Goal: Information Seeking & Learning: Learn about a topic

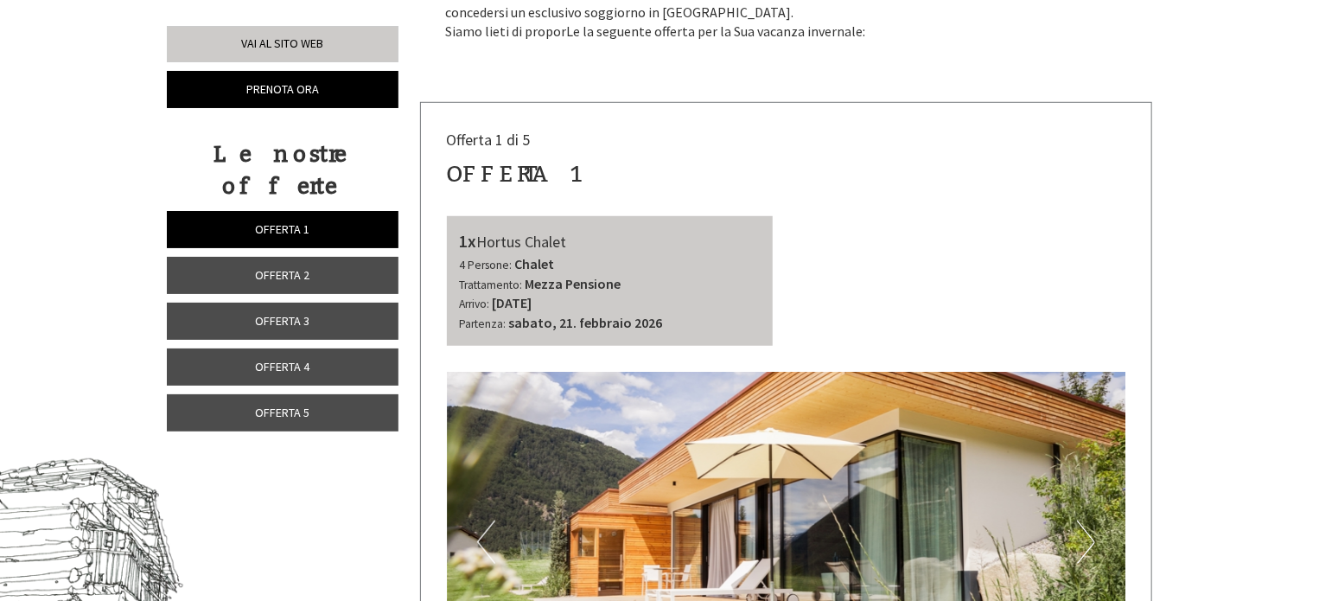
scroll to position [605, 0]
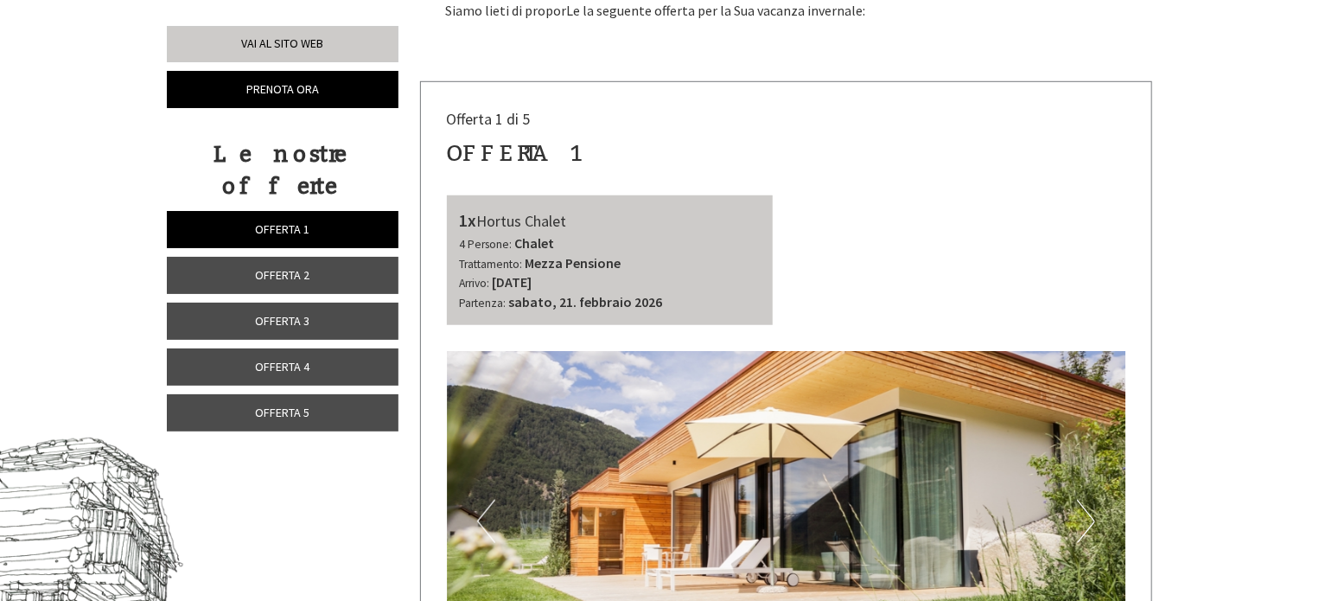
click at [273, 405] on span "Offerta 5" at bounding box center [283, 413] width 54 height 16
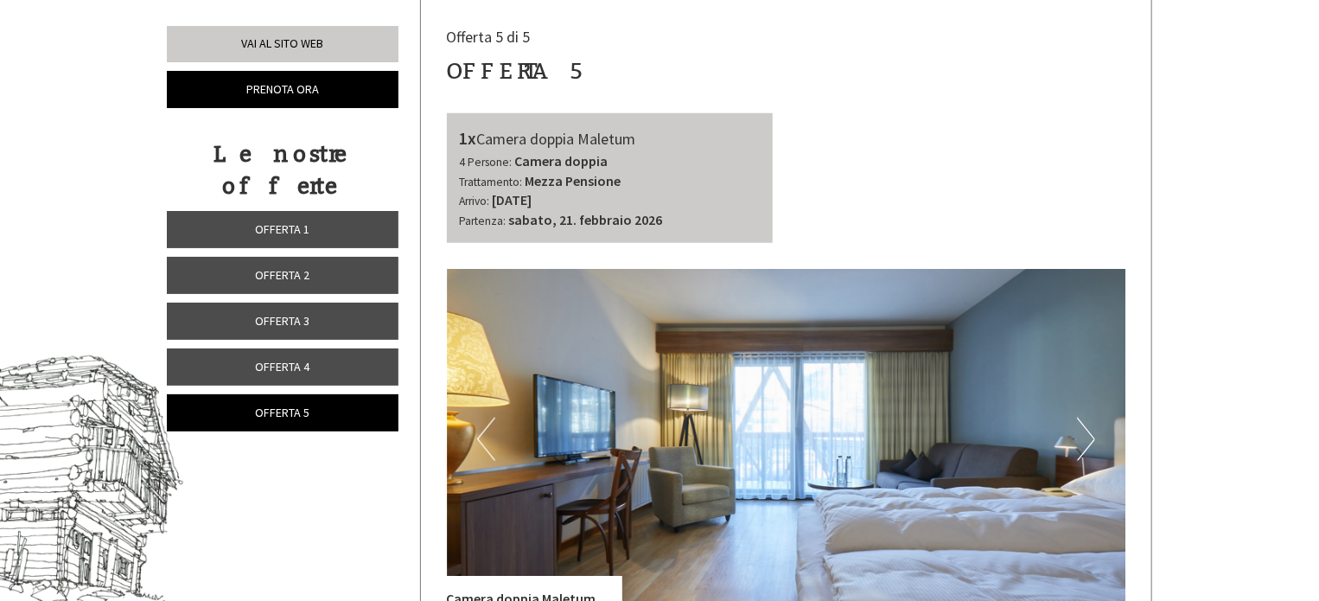
scroll to position [860, 0]
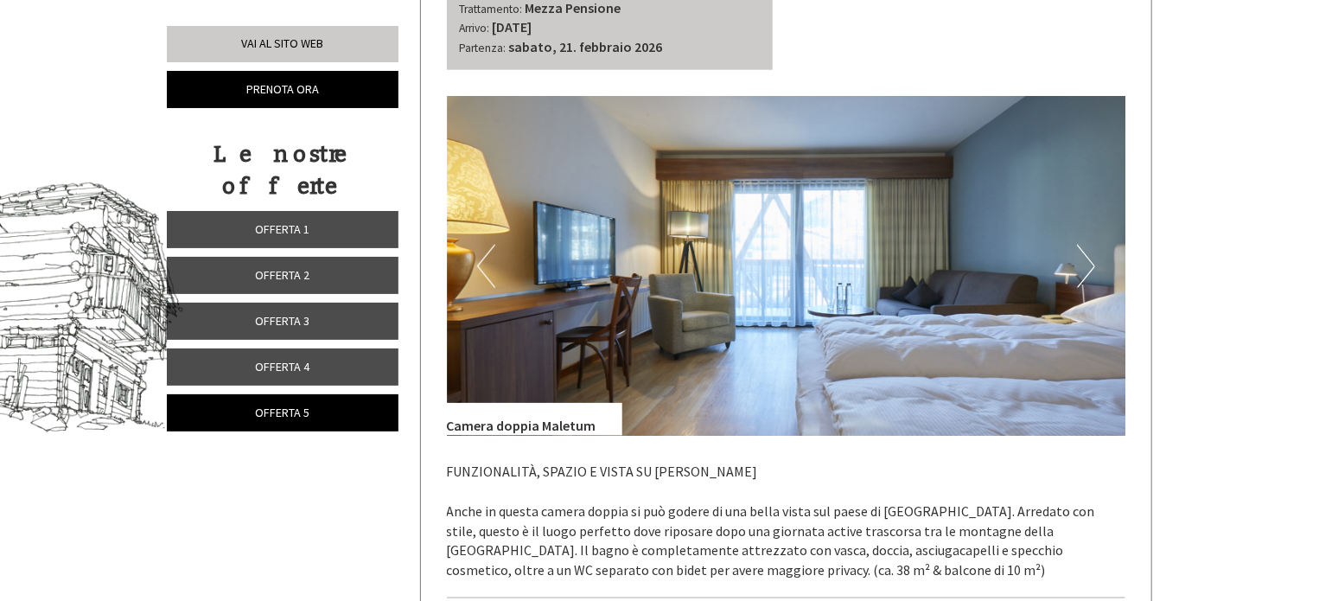
click at [1096, 269] on img at bounding box center [787, 266] width 680 height 340
click at [1090, 263] on button "Next" at bounding box center [1086, 266] width 18 height 43
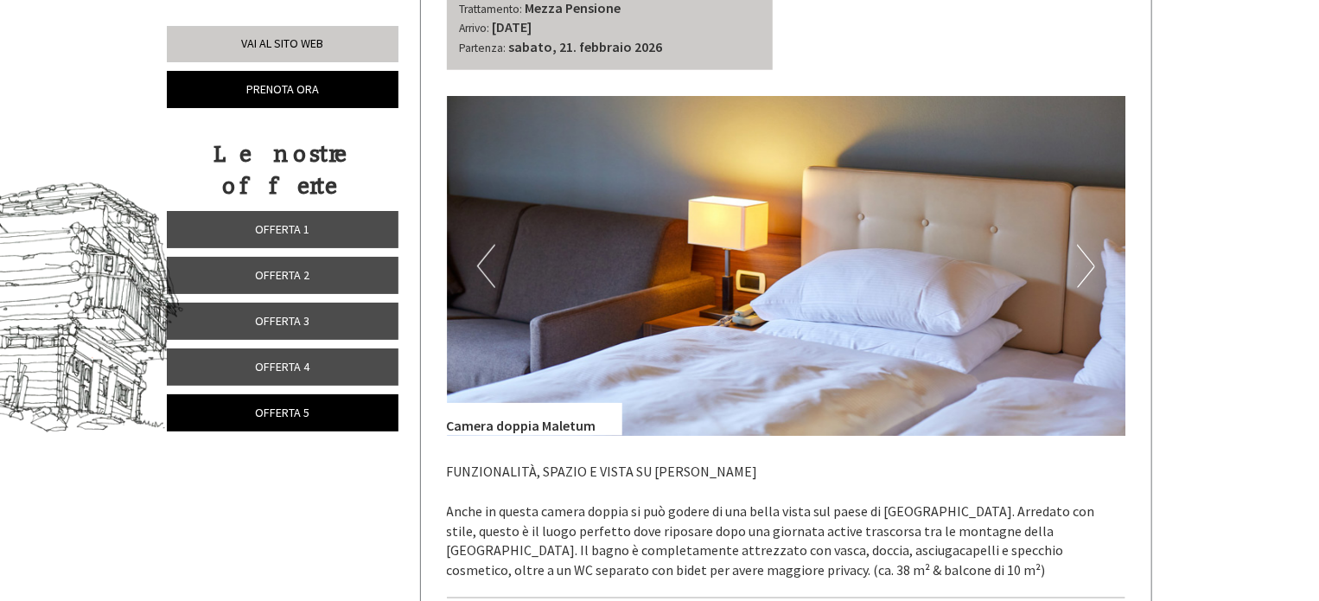
click at [1089, 262] on button "Next" at bounding box center [1086, 266] width 18 height 43
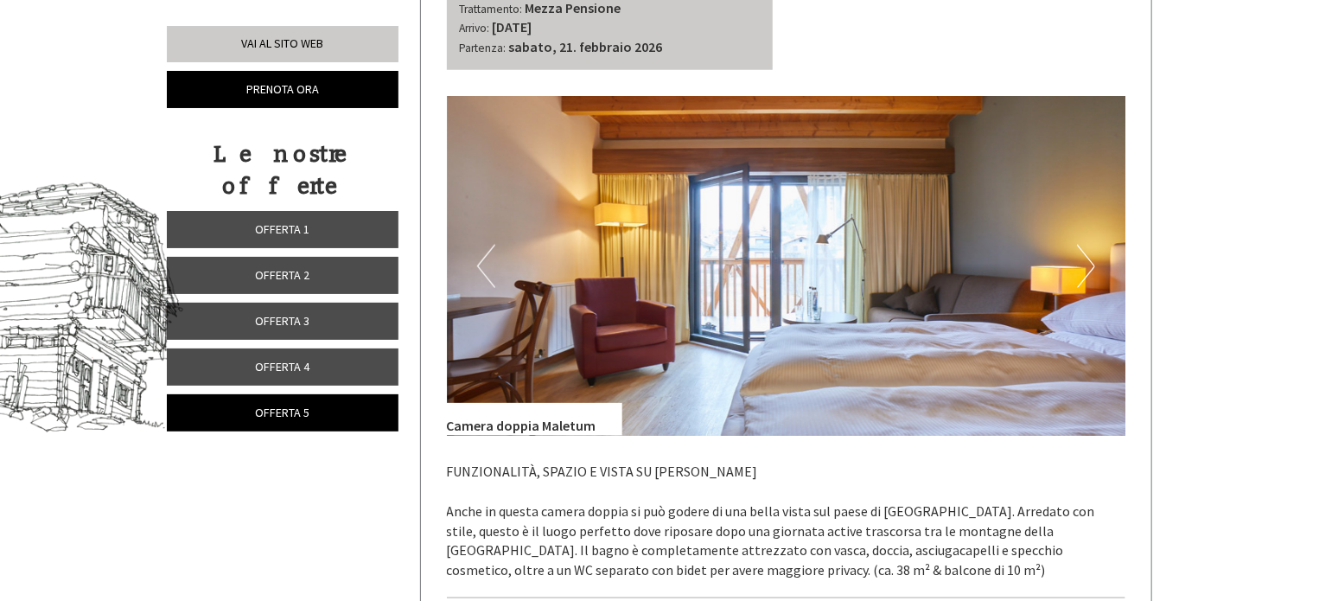
click at [1088, 264] on button "Next" at bounding box center [1086, 266] width 18 height 43
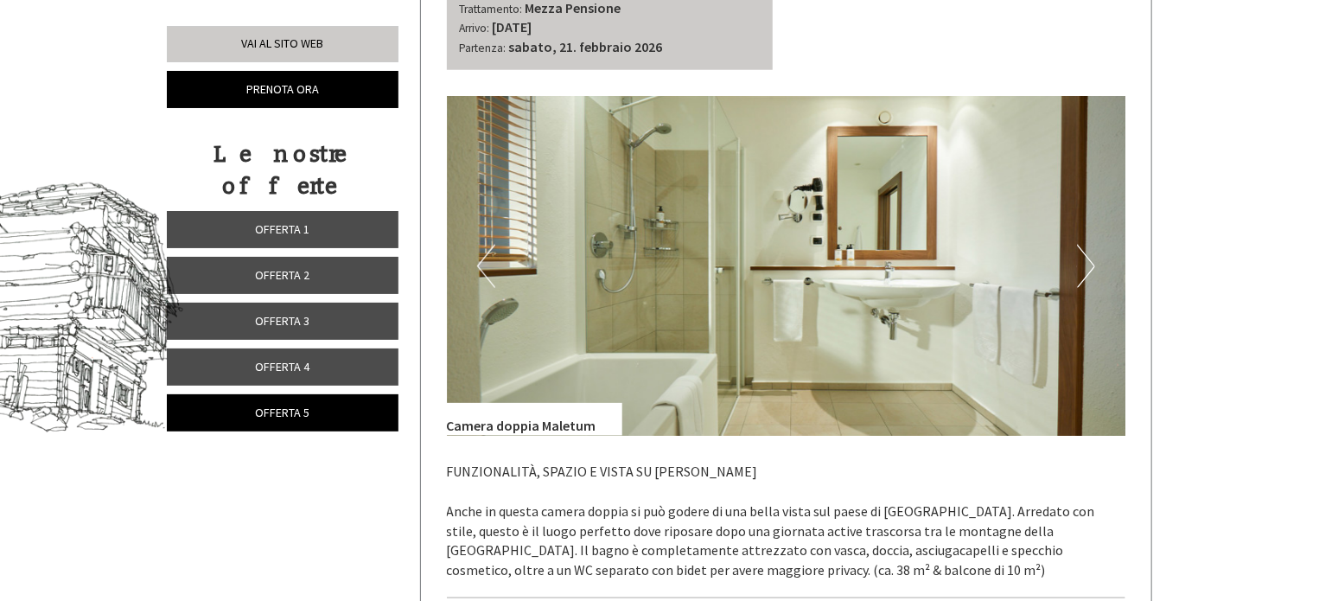
click at [1088, 264] on button "Next" at bounding box center [1086, 266] width 18 height 43
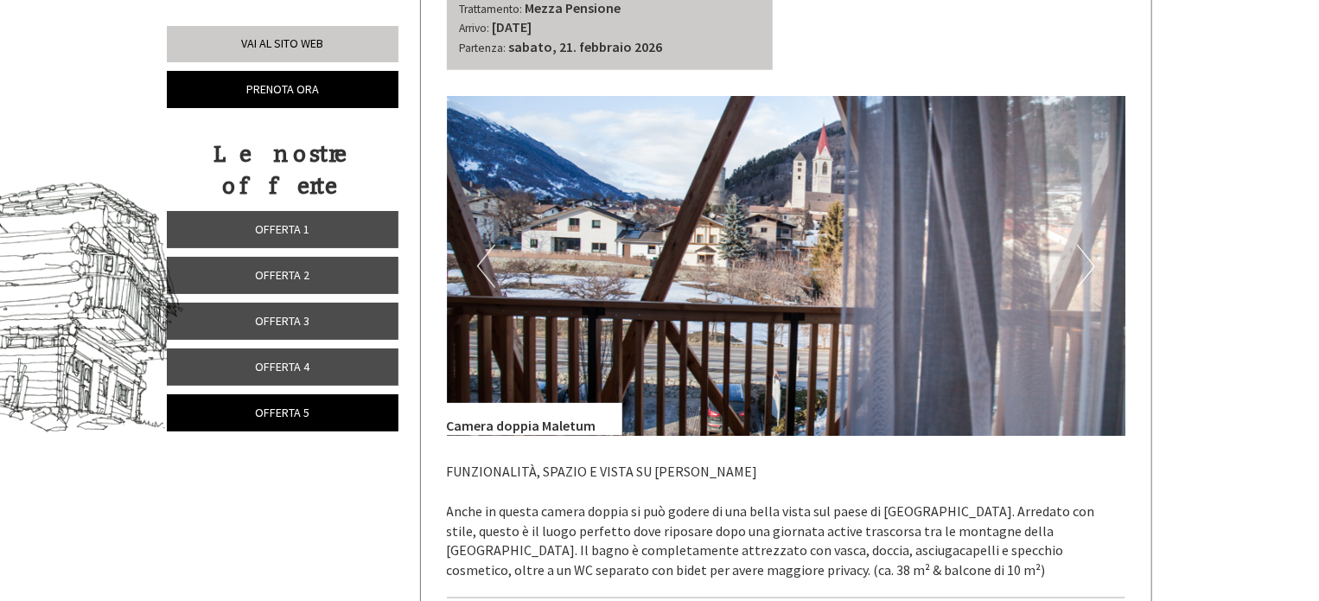
click at [1088, 264] on button "Next" at bounding box center [1086, 266] width 18 height 43
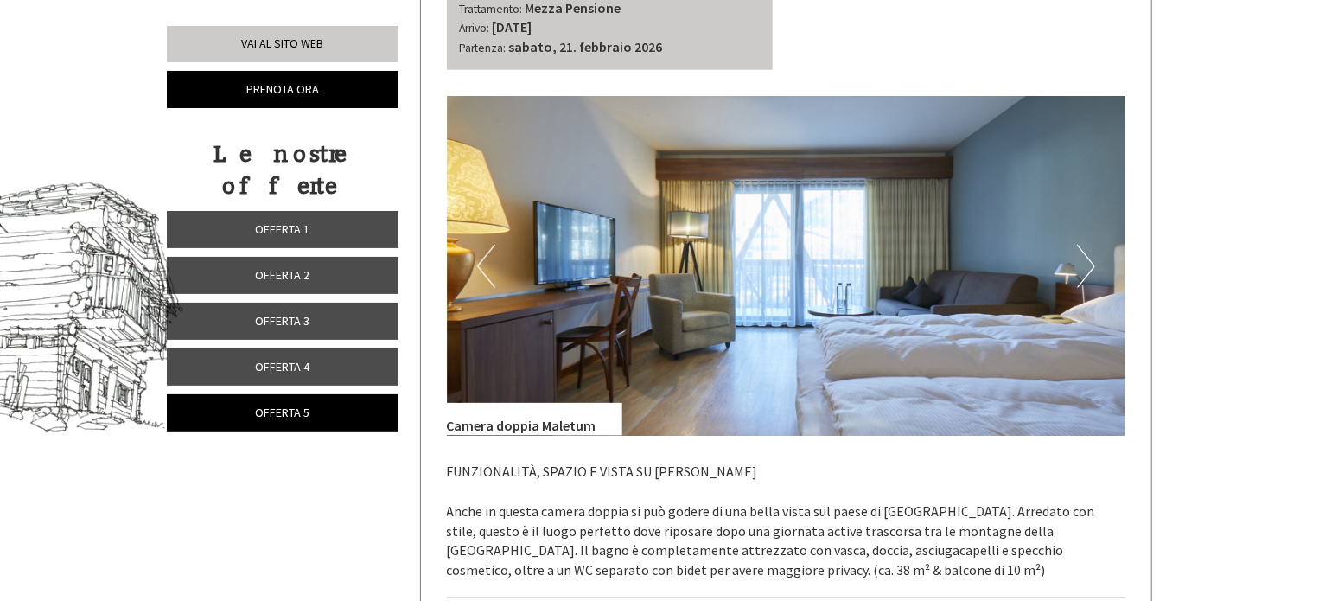
click at [1088, 265] on button "Next" at bounding box center [1086, 266] width 18 height 43
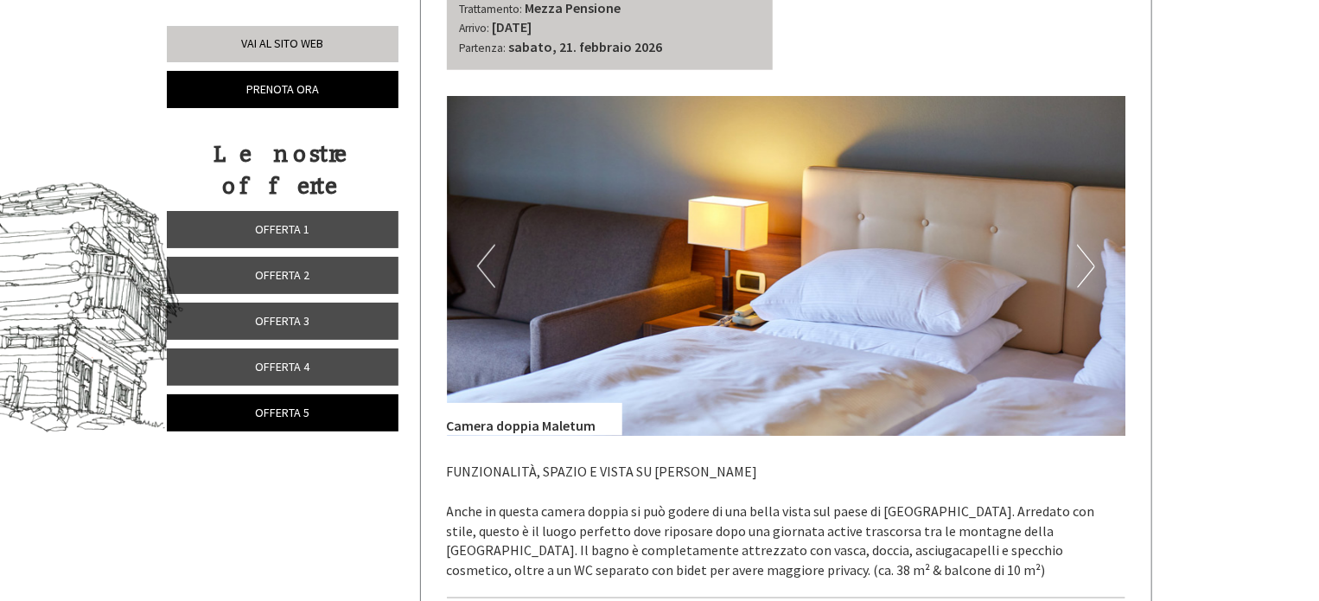
click at [1085, 267] on button "Next" at bounding box center [1086, 266] width 18 height 43
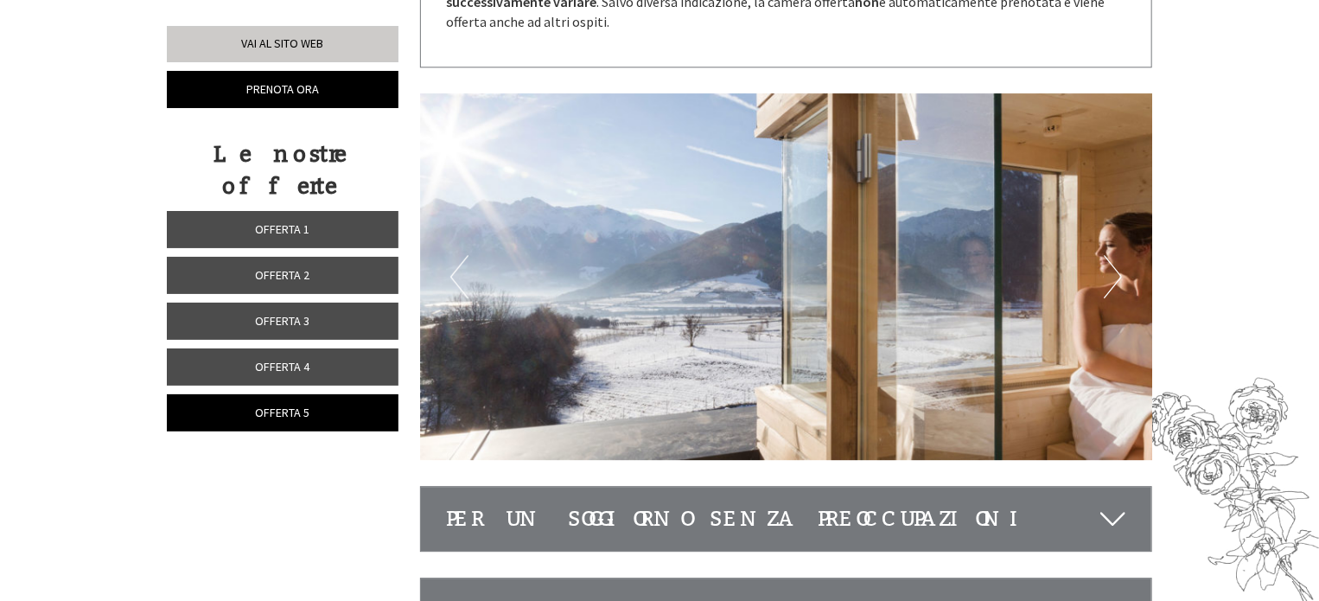
scroll to position [2243, 0]
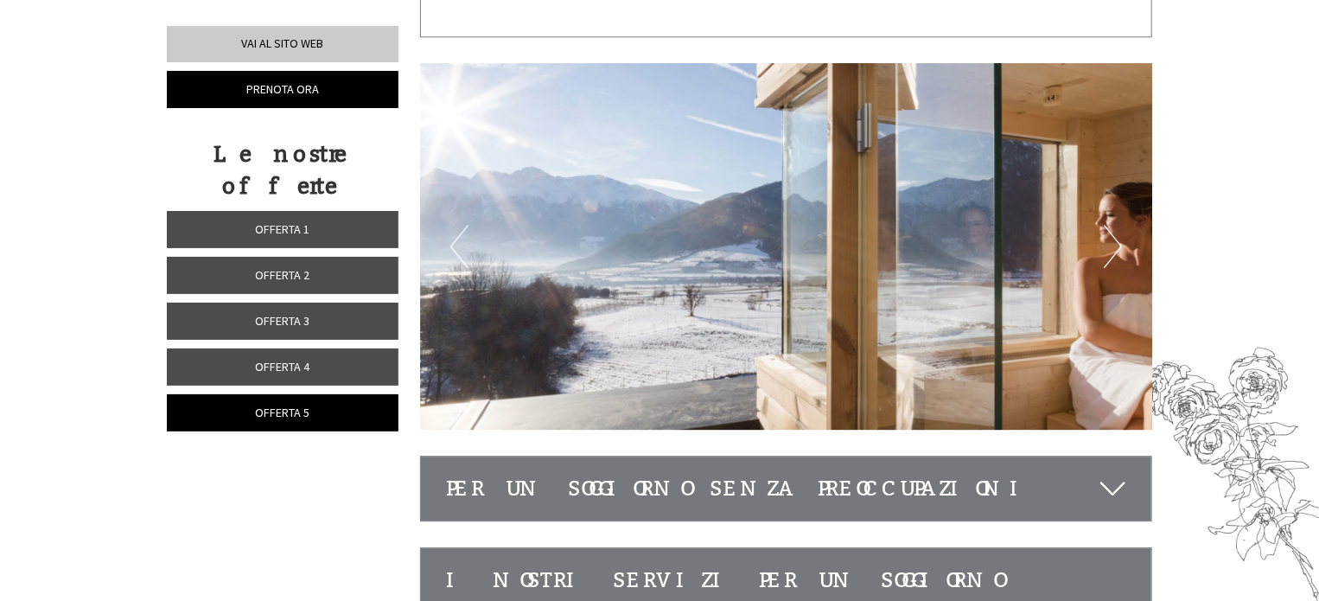
click at [1114, 244] on button "Next" at bounding box center [1113, 246] width 18 height 43
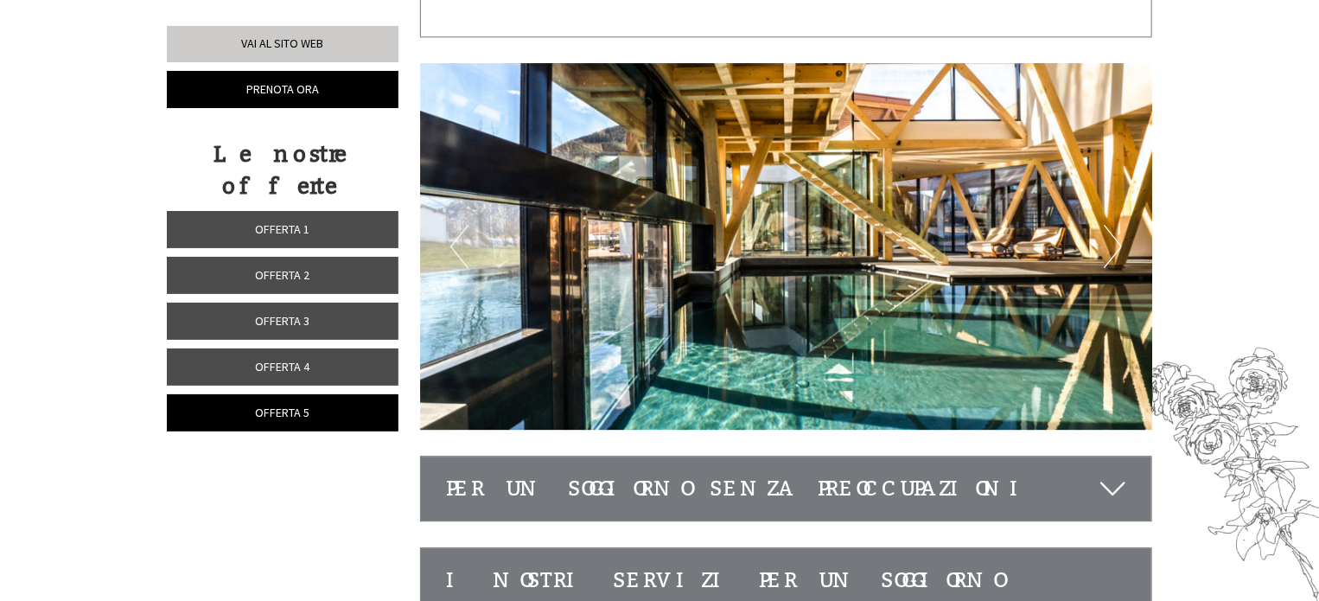
click at [1116, 243] on button "Next" at bounding box center [1113, 246] width 18 height 43
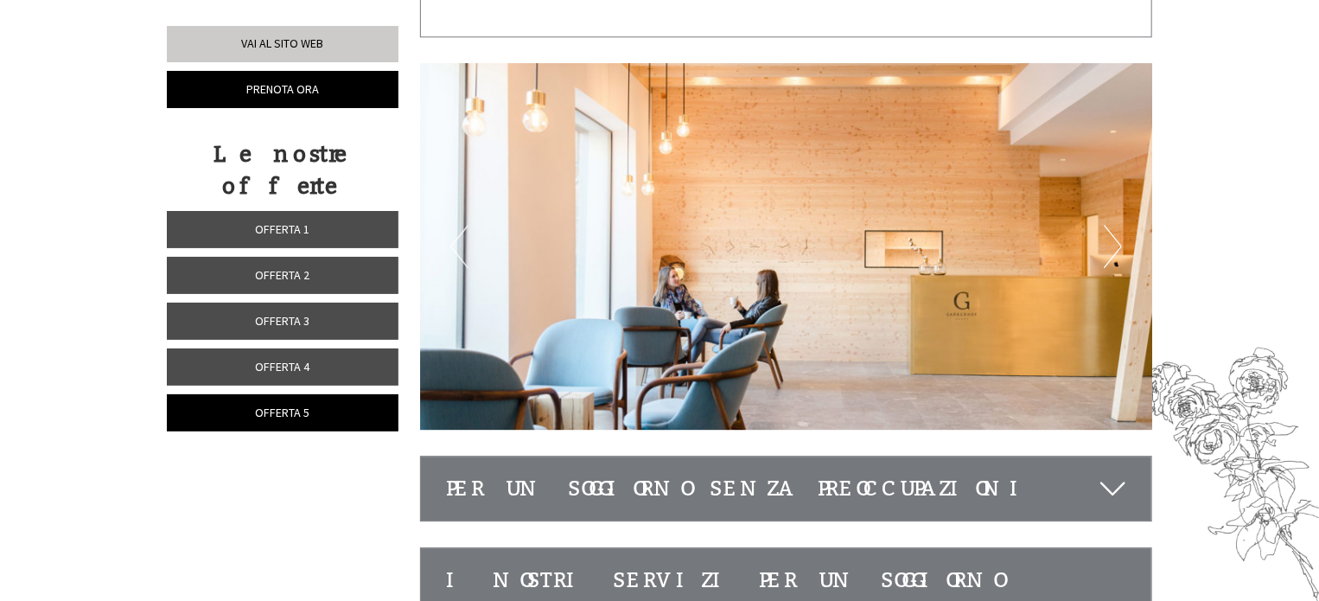
click at [1116, 243] on button "Next" at bounding box center [1113, 246] width 18 height 43
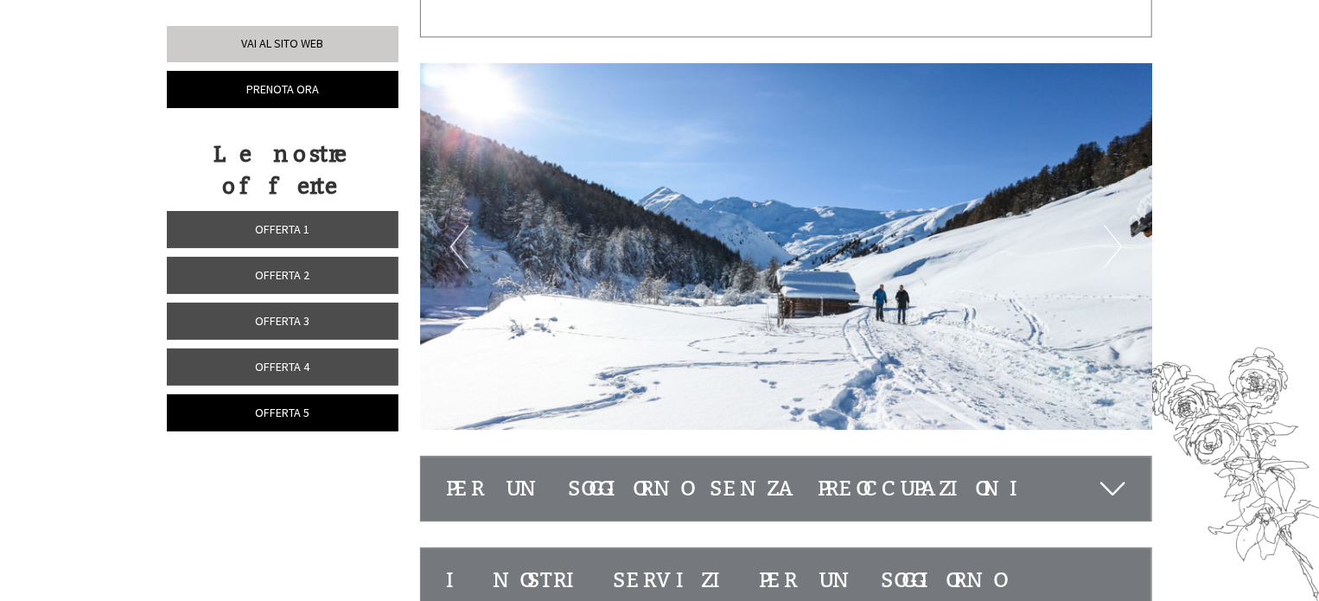
click at [1116, 243] on button "Next" at bounding box center [1113, 246] width 18 height 43
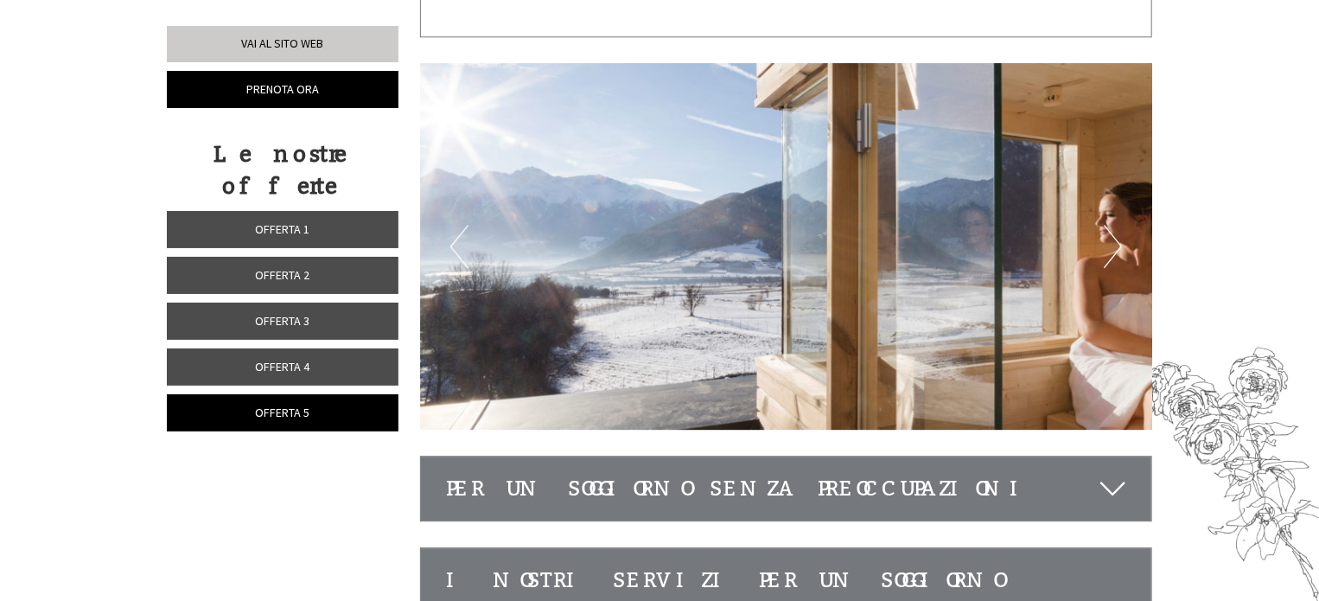
click at [1116, 243] on button "Next" at bounding box center [1113, 246] width 18 height 43
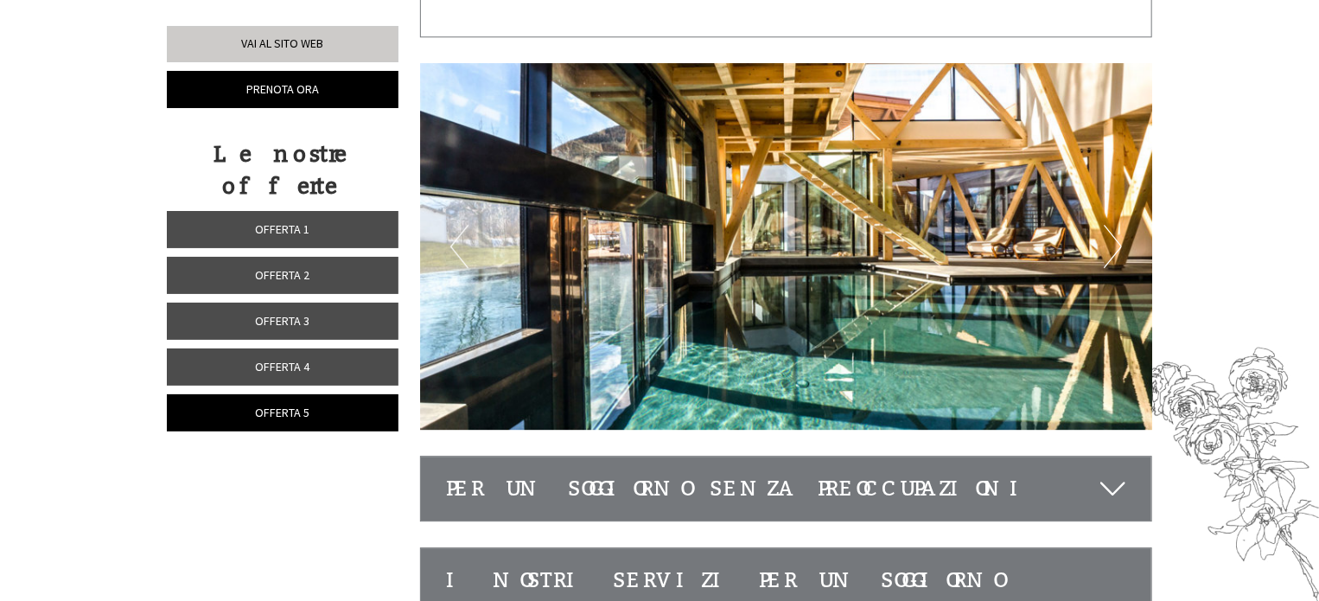
click at [1116, 243] on button "Next" at bounding box center [1113, 246] width 18 height 43
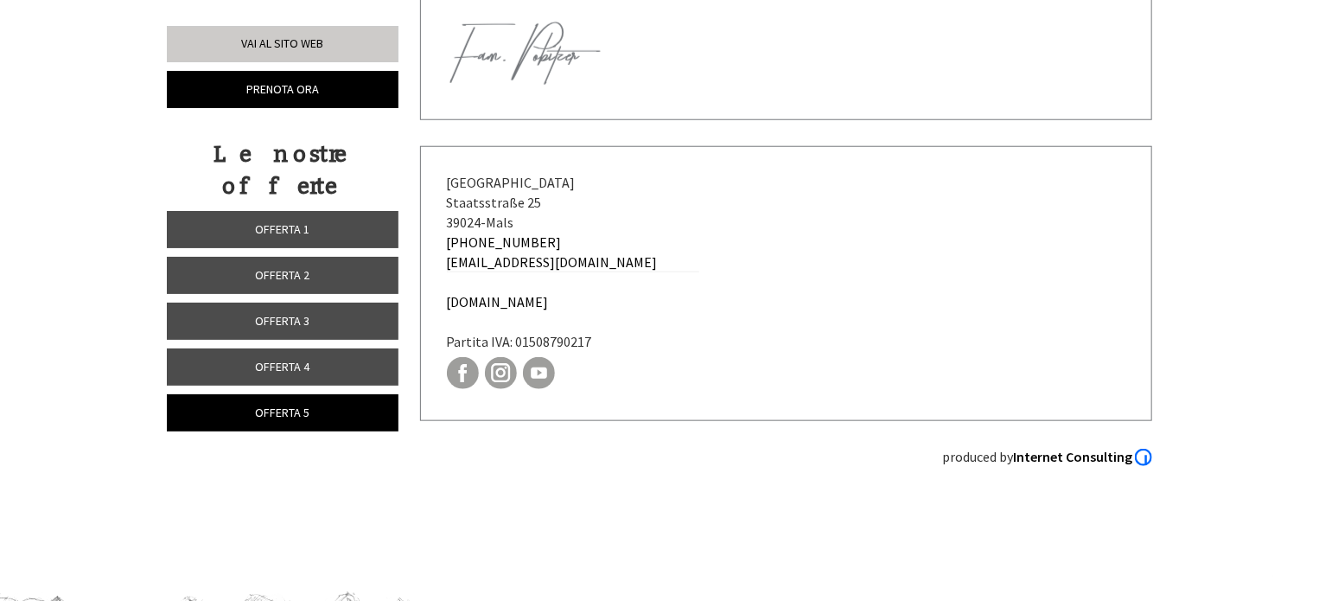
scroll to position [4234, 0]
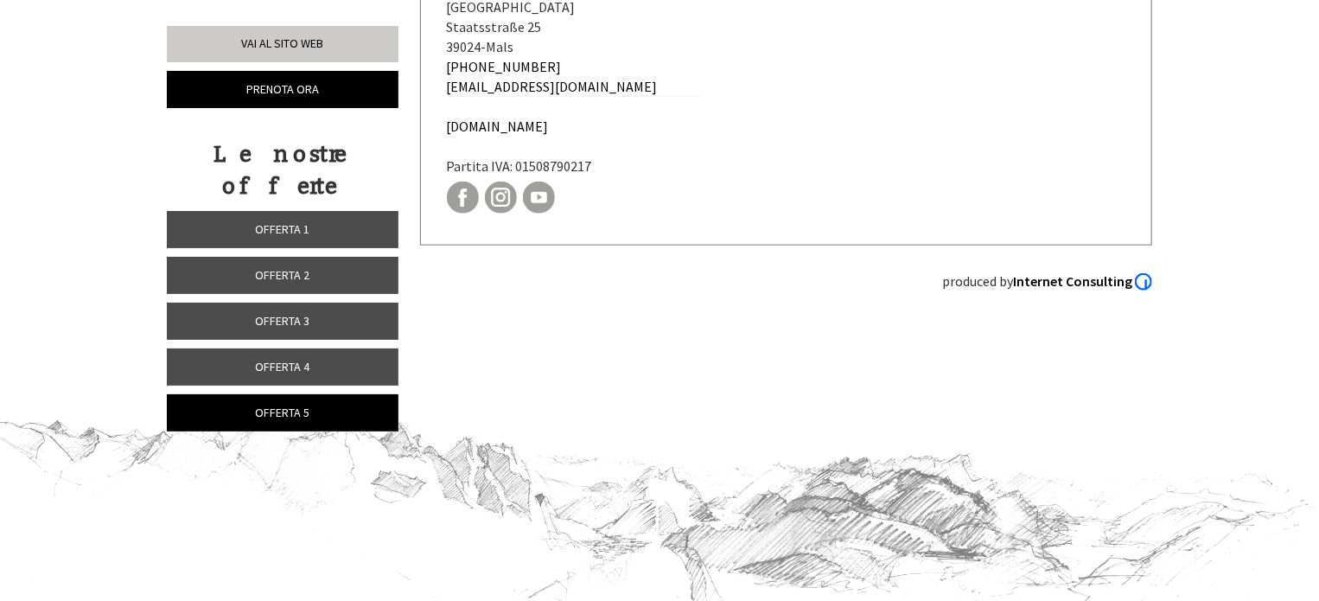
click at [297, 348] on link "Offerta 4" at bounding box center [283, 366] width 232 height 37
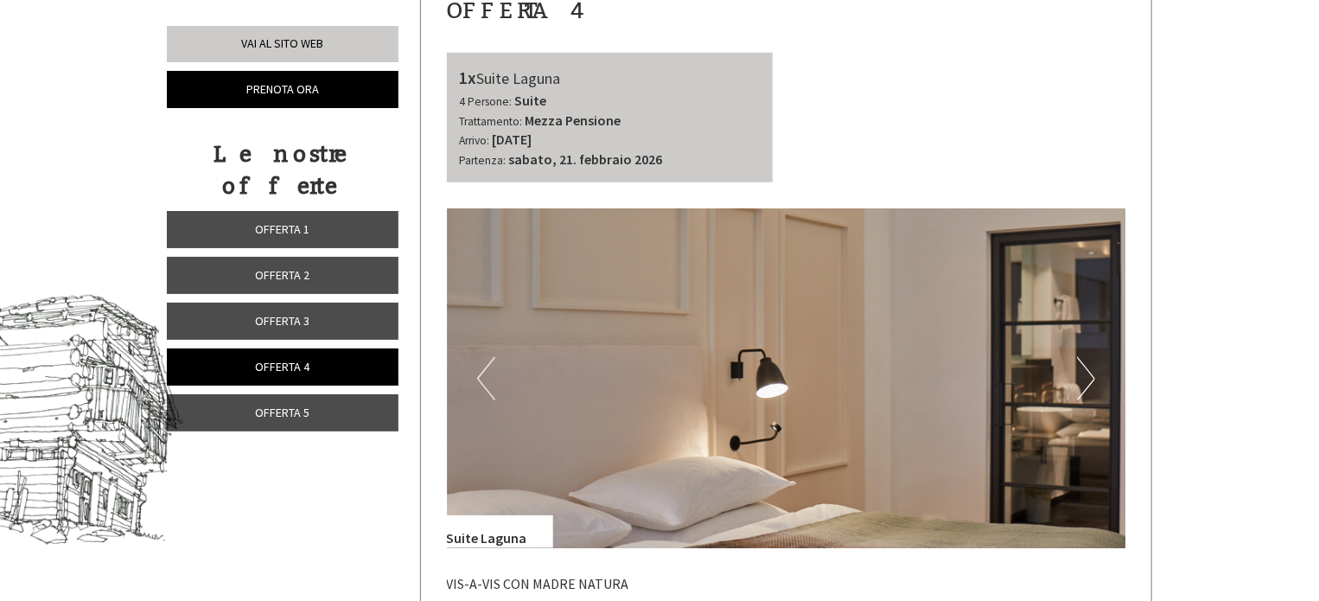
scroll to position [774, 0]
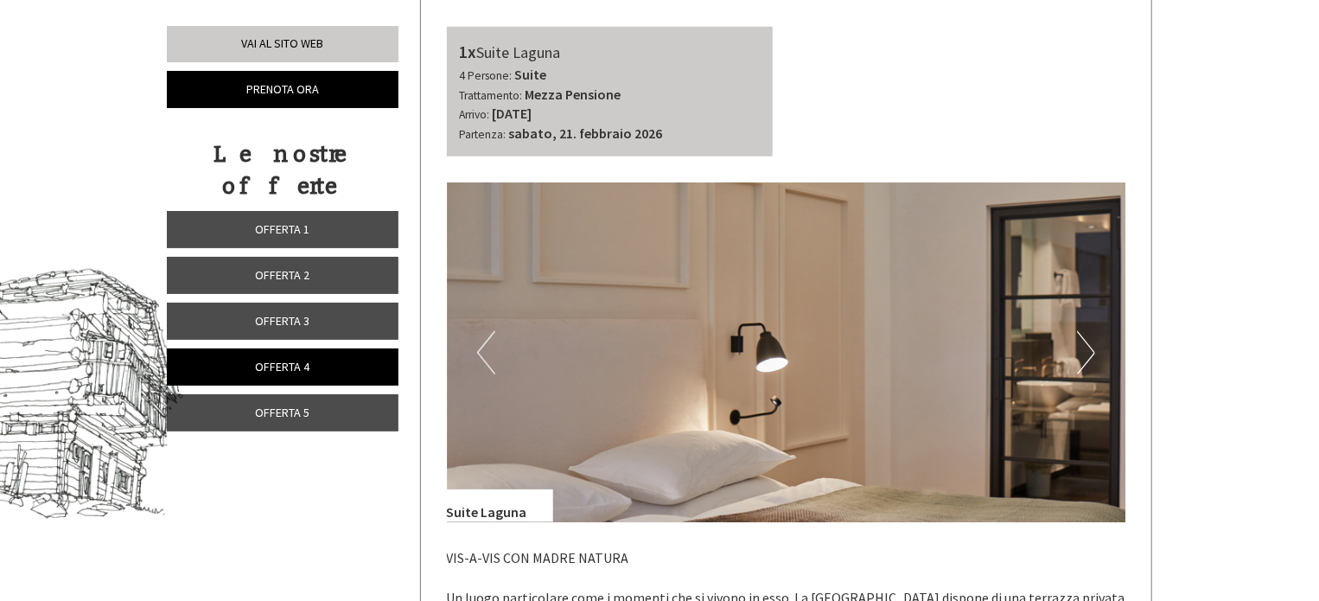
click at [1094, 344] on button "Next" at bounding box center [1086, 352] width 18 height 43
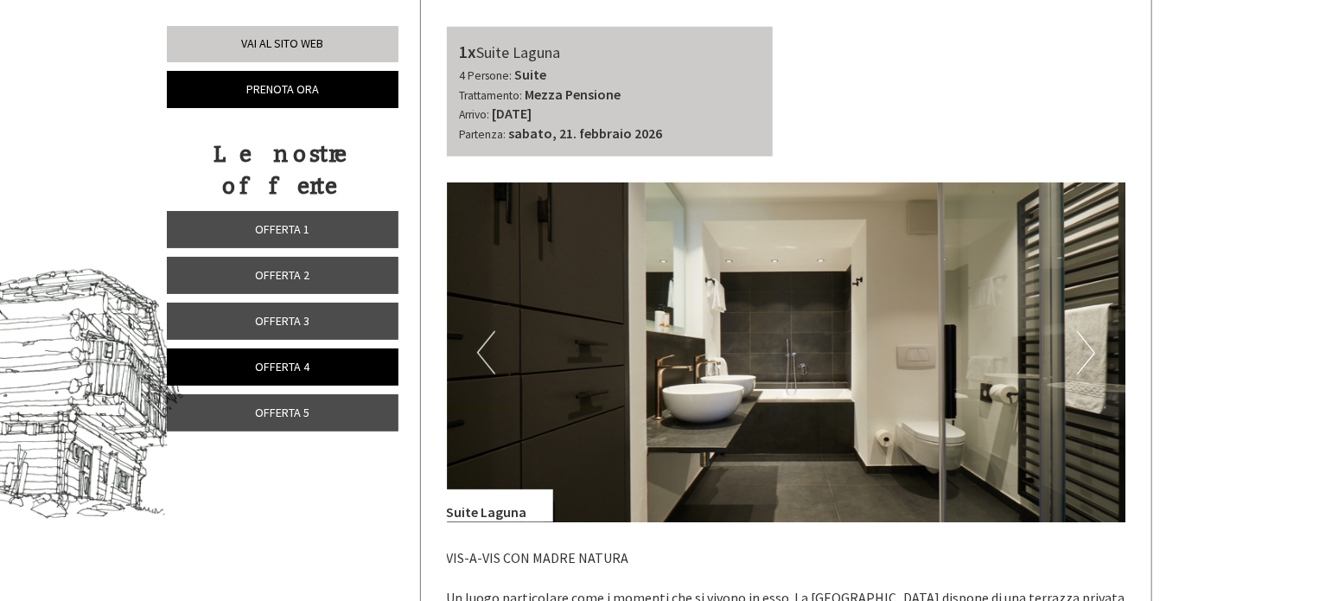
click at [1092, 345] on button "Next" at bounding box center [1086, 352] width 18 height 43
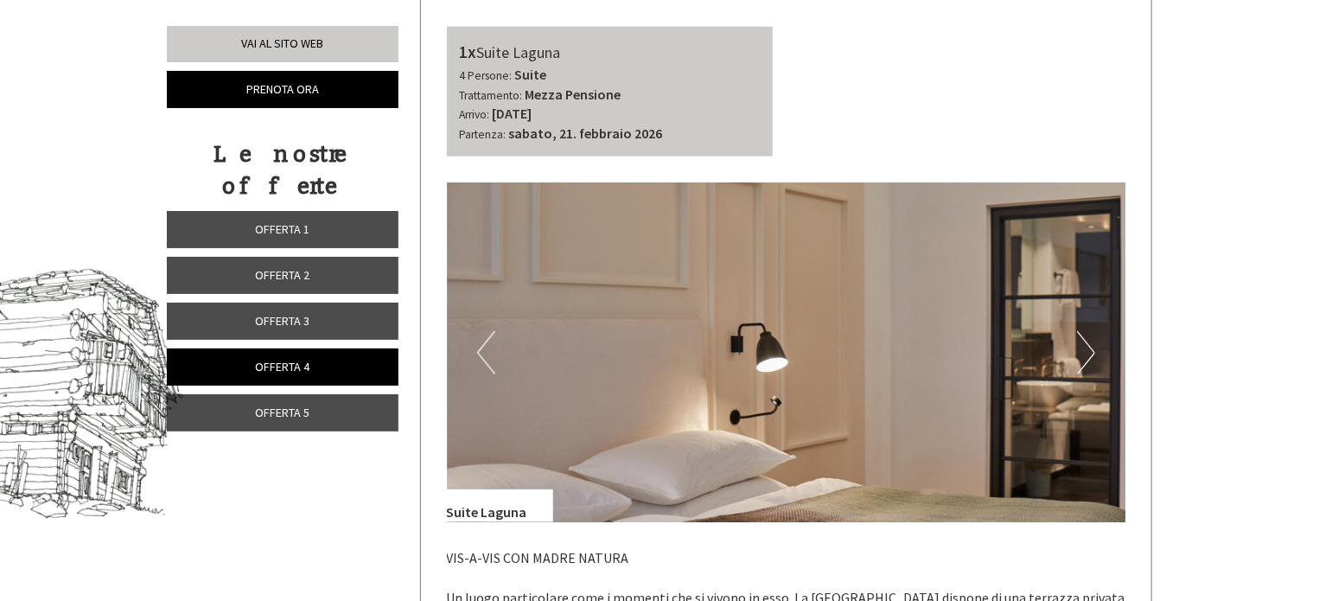
click at [1089, 345] on button "Next" at bounding box center [1086, 352] width 18 height 43
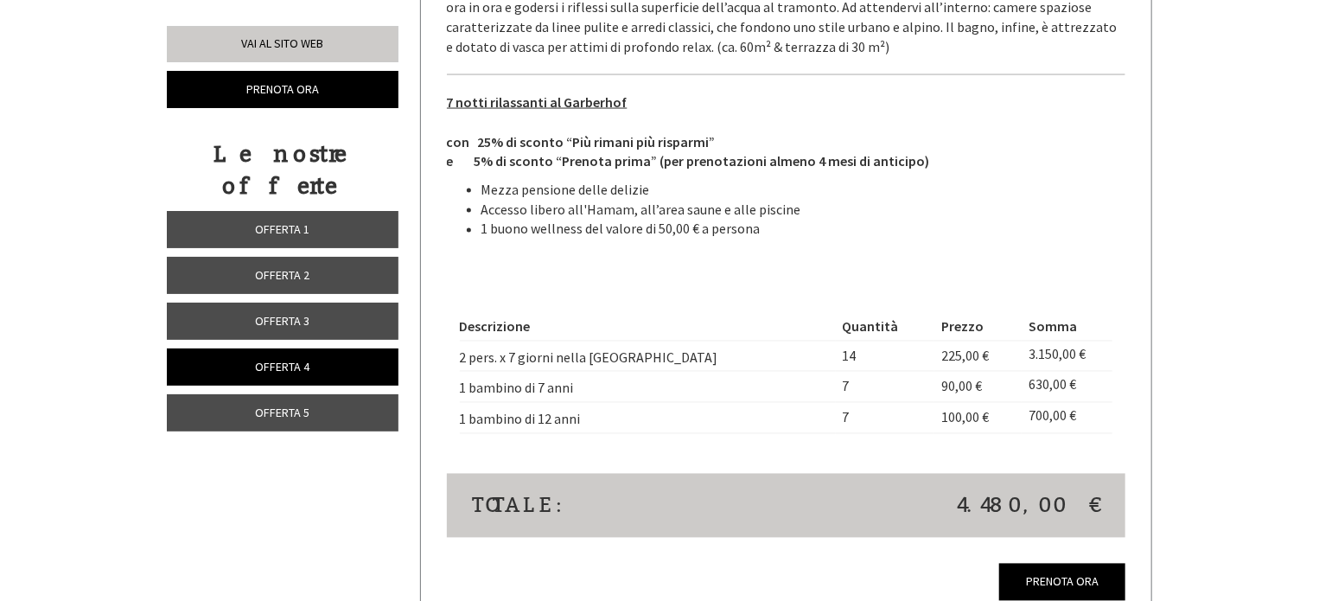
scroll to position [1465, 0]
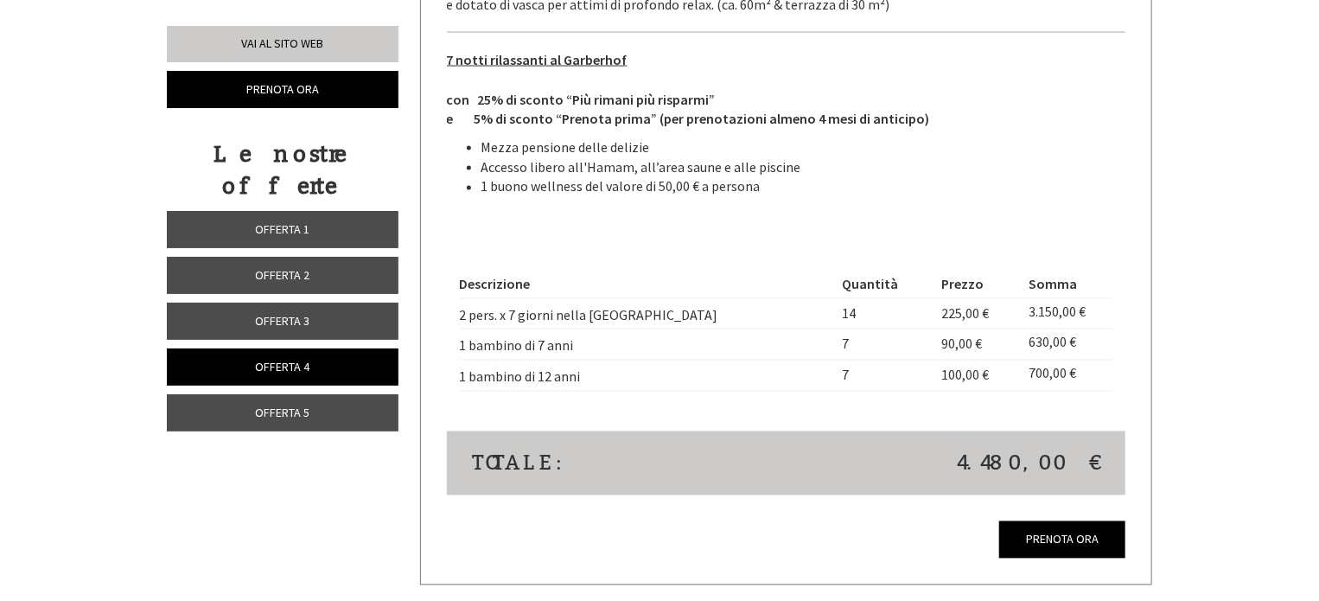
click at [252, 303] on link "Offerta 3" at bounding box center [283, 321] width 232 height 37
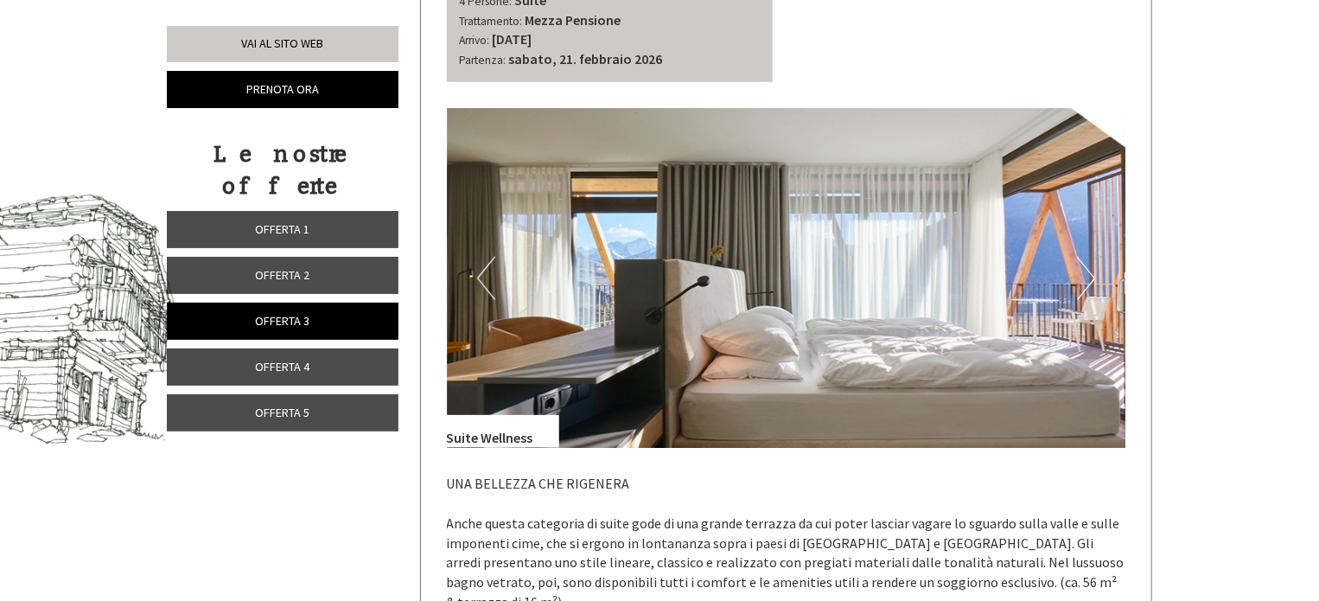
scroll to position [859, 0]
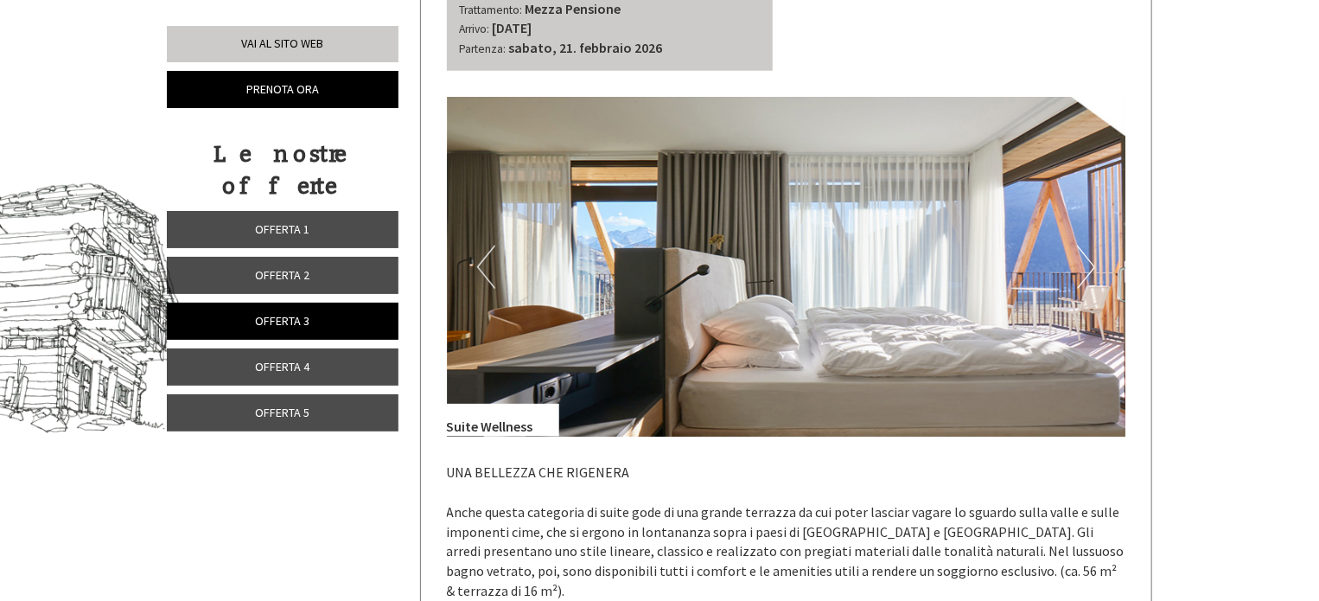
click at [1089, 261] on button "Next" at bounding box center [1086, 267] width 18 height 43
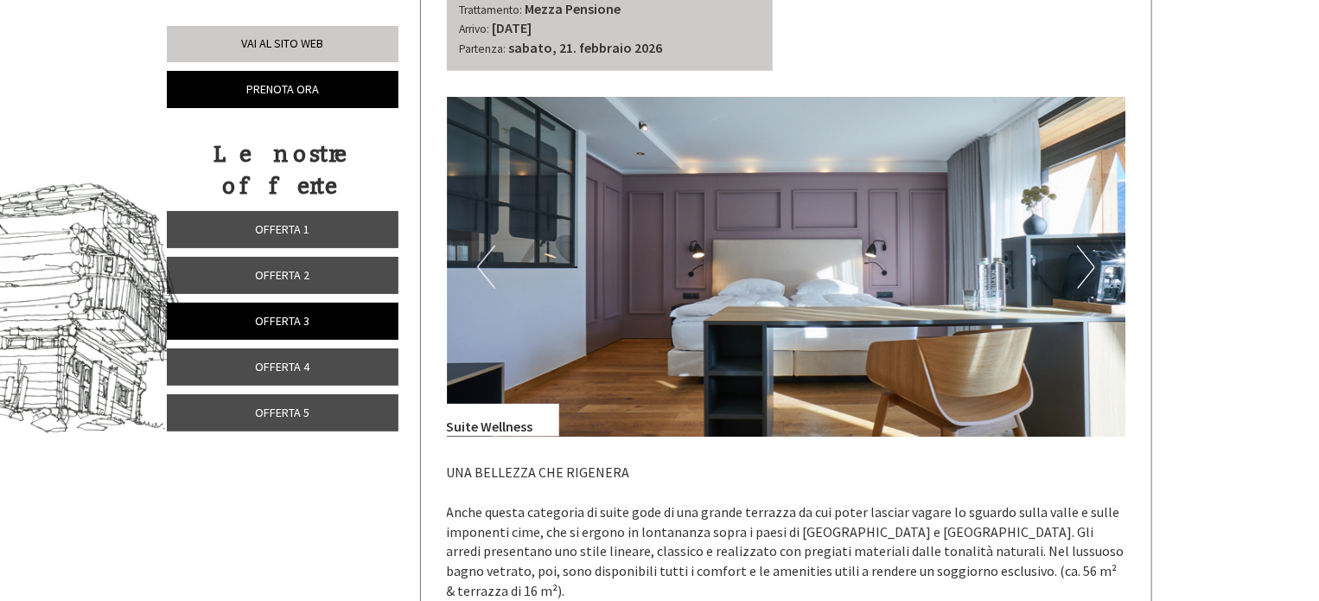
click at [1089, 261] on button "Next" at bounding box center [1086, 267] width 18 height 43
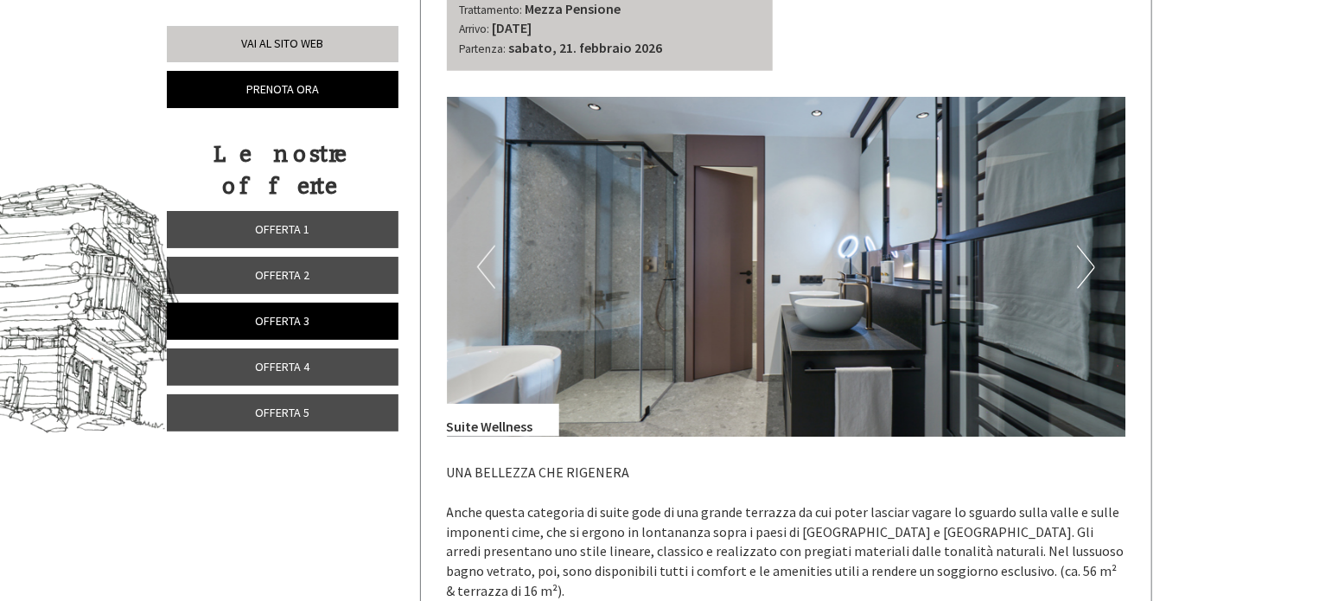
click at [1089, 261] on button "Next" at bounding box center [1086, 267] width 18 height 43
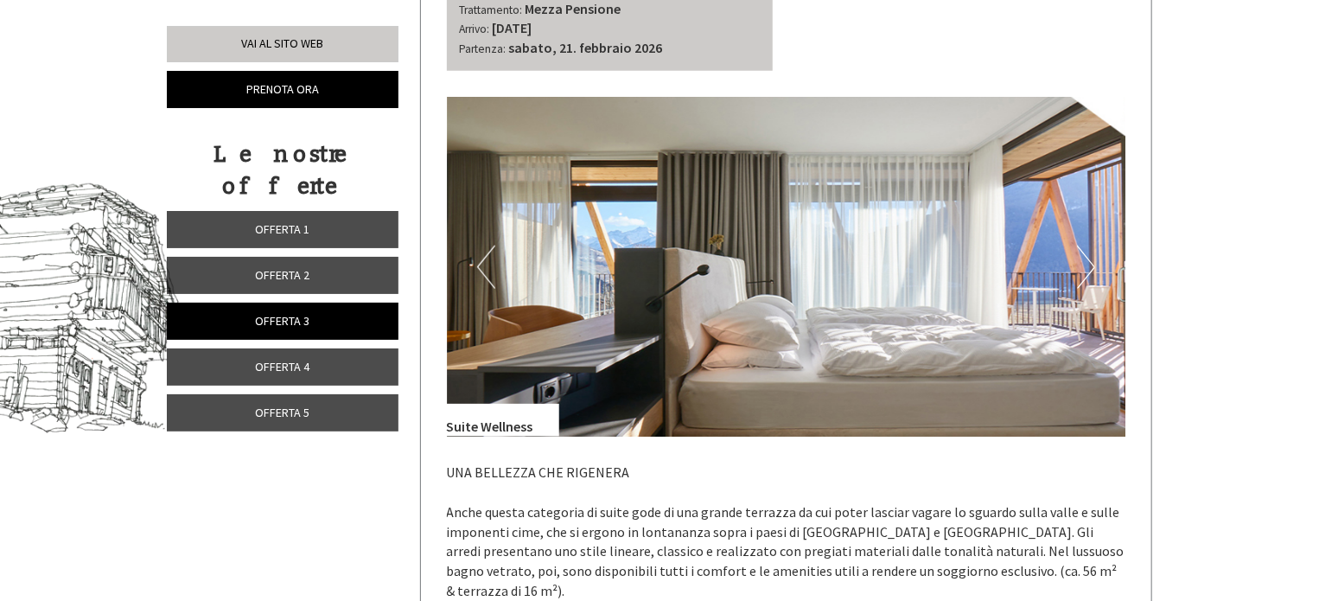
click at [1089, 261] on button "Next" at bounding box center [1086, 267] width 18 height 43
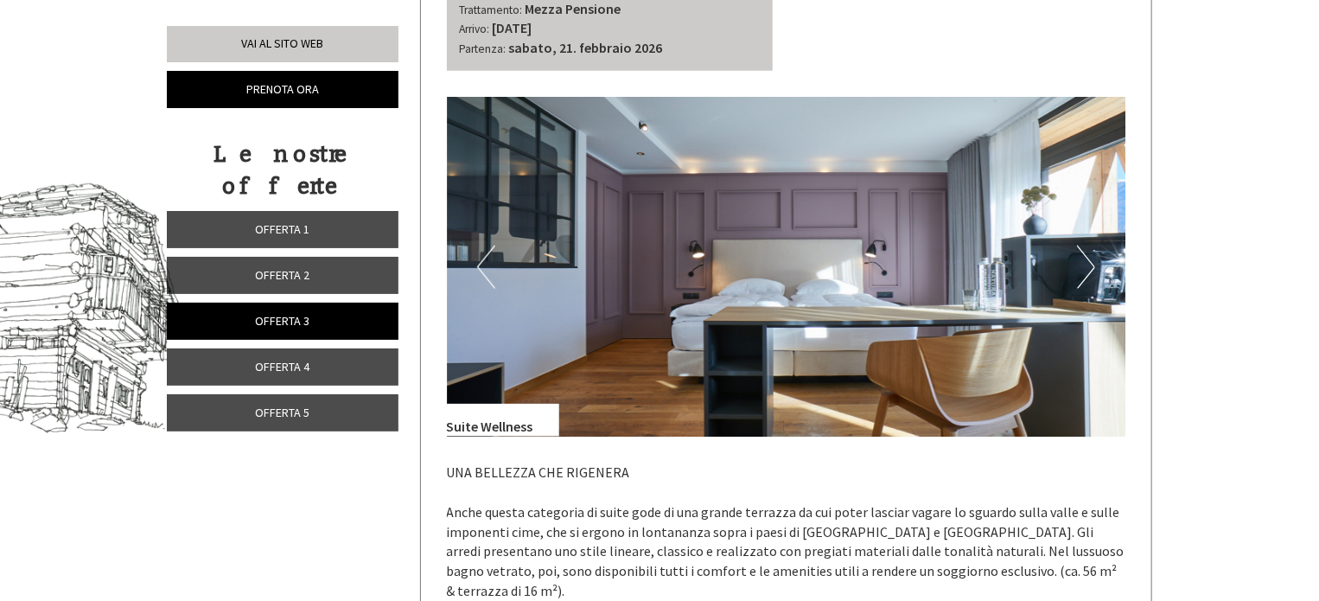
click at [1089, 261] on button "Next" at bounding box center [1086, 267] width 18 height 43
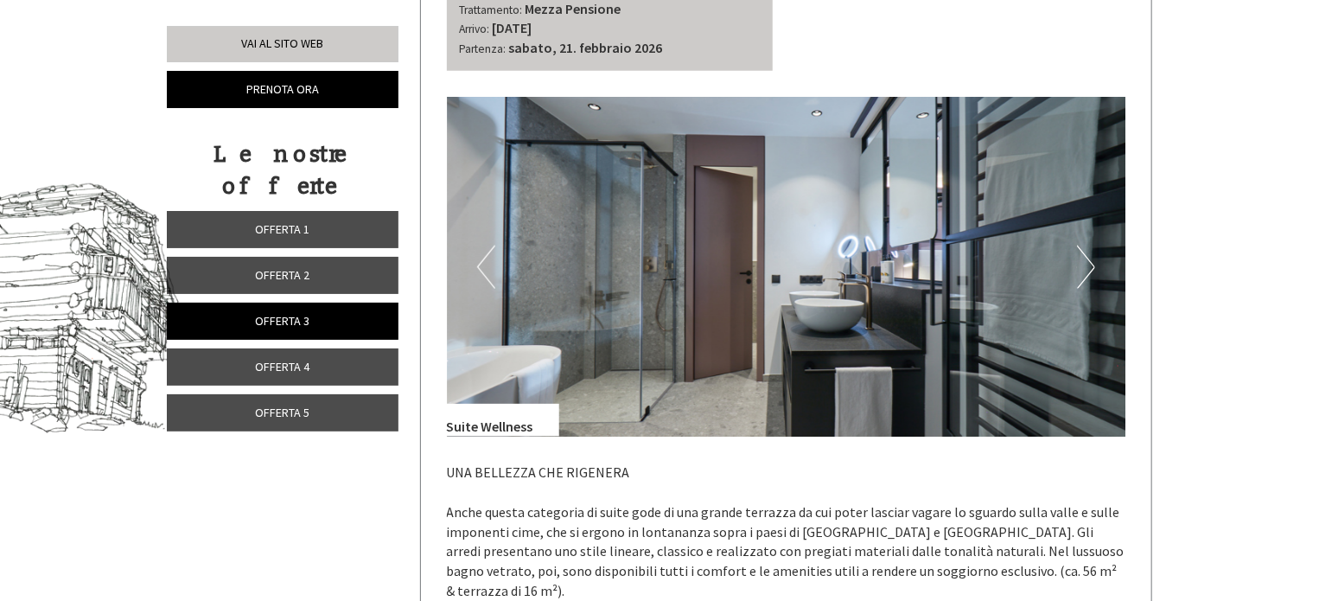
click at [1089, 261] on button "Next" at bounding box center [1086, 267] width 18 height 43
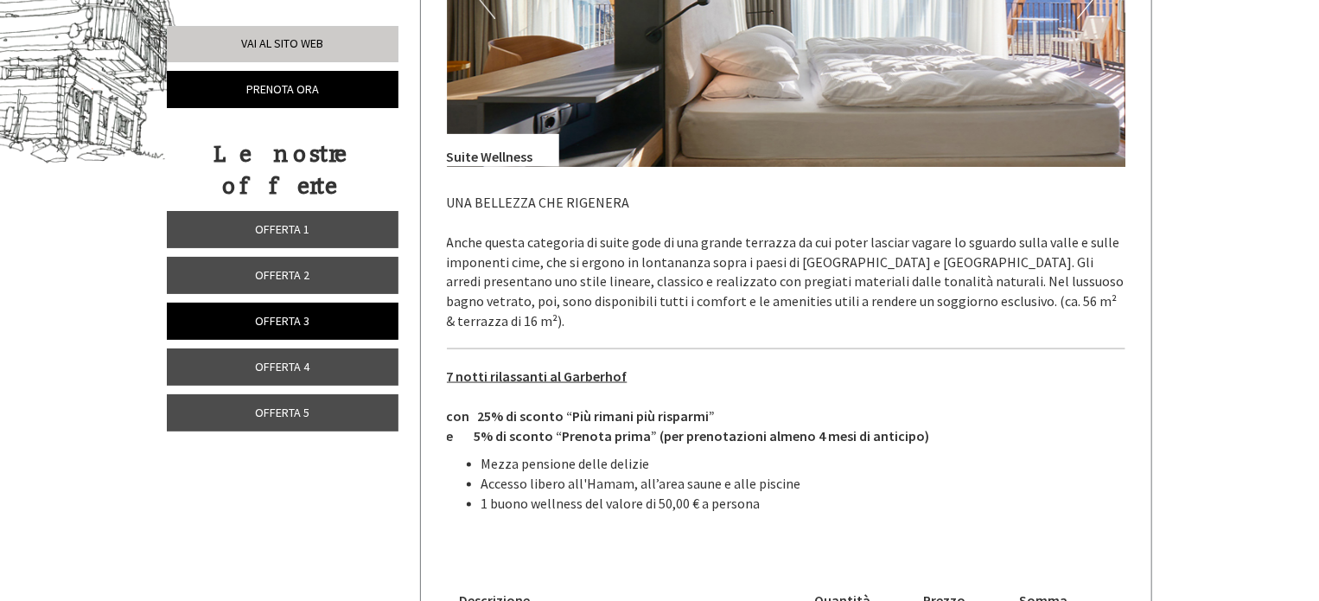
scroll to position [946, 0]
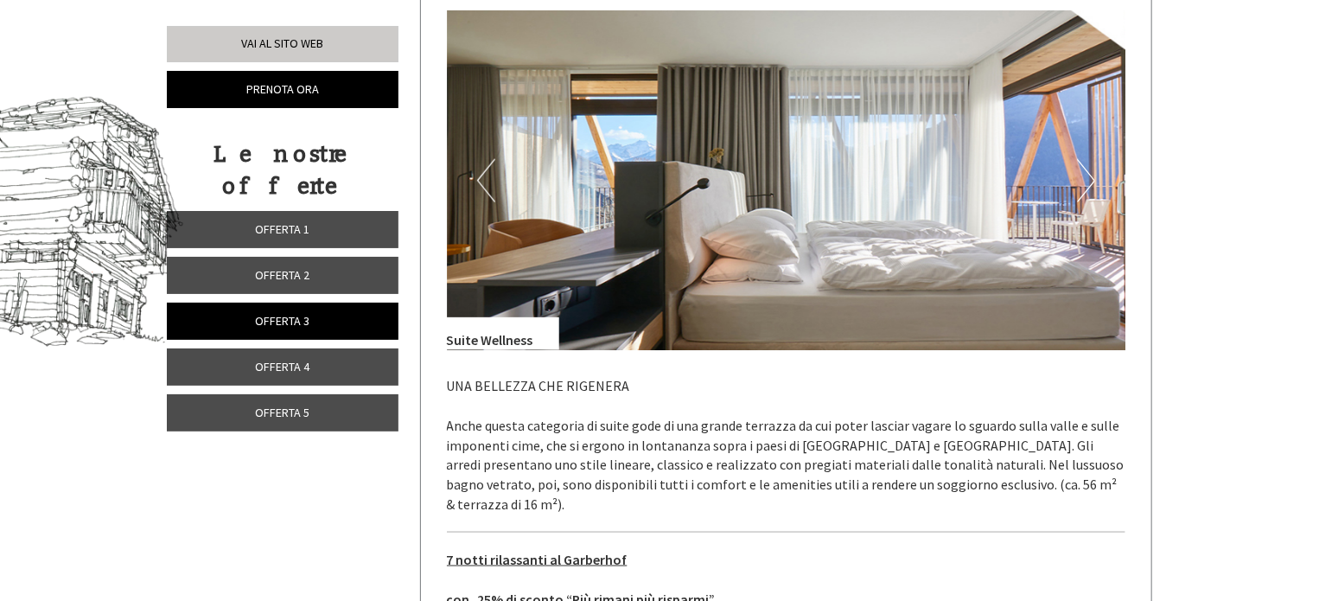
click at [1084, 175] on button "Next" at bounding box center [1086, 180] width 18 height 43
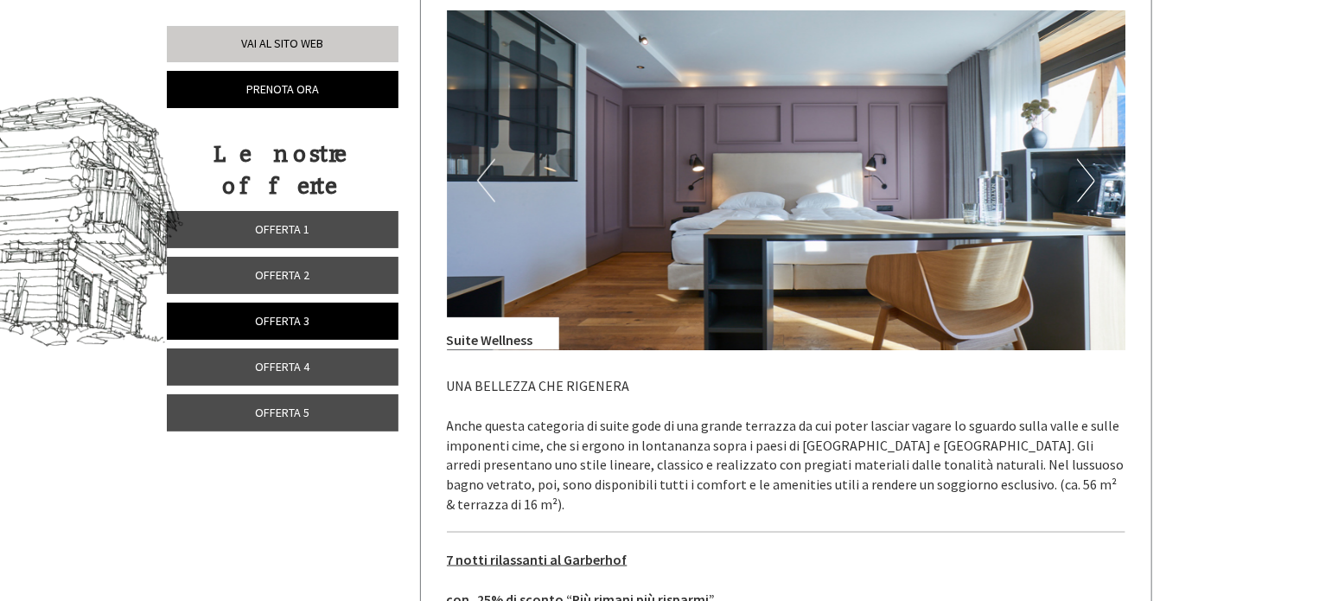
click at [1086, 176] on button "Next" at bounding box center [1086, 180] width 18 height 43
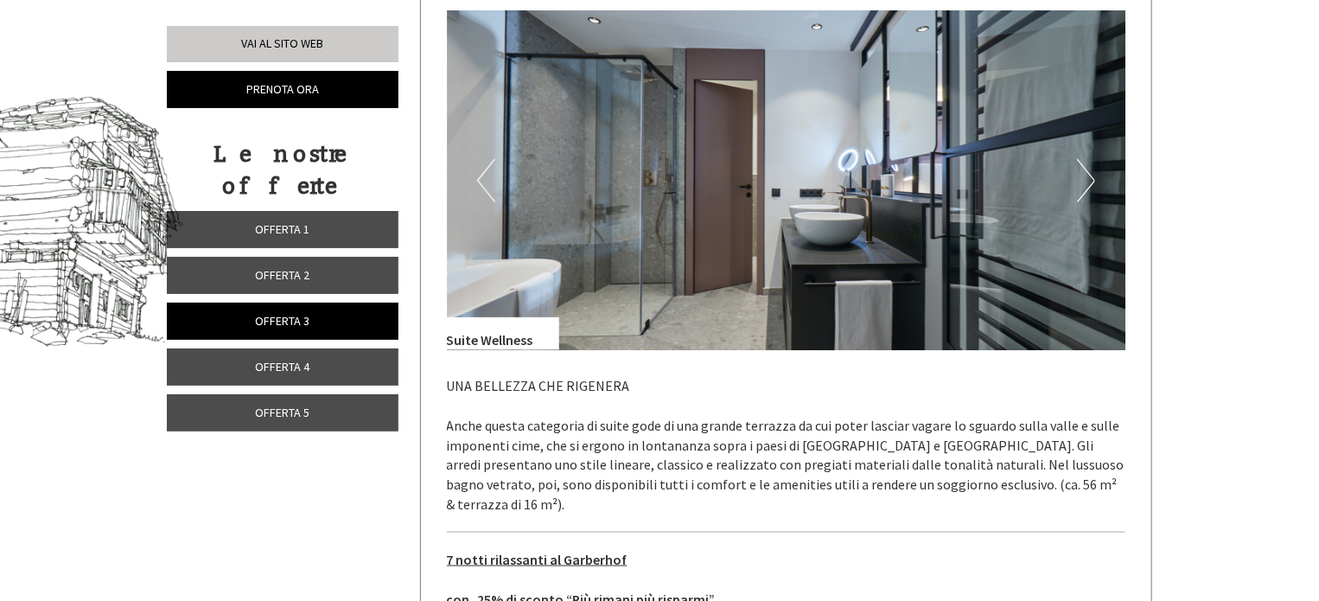
click at [1086, 177] on button "Next" at bounding box center [1086, 180] width 18 height 43
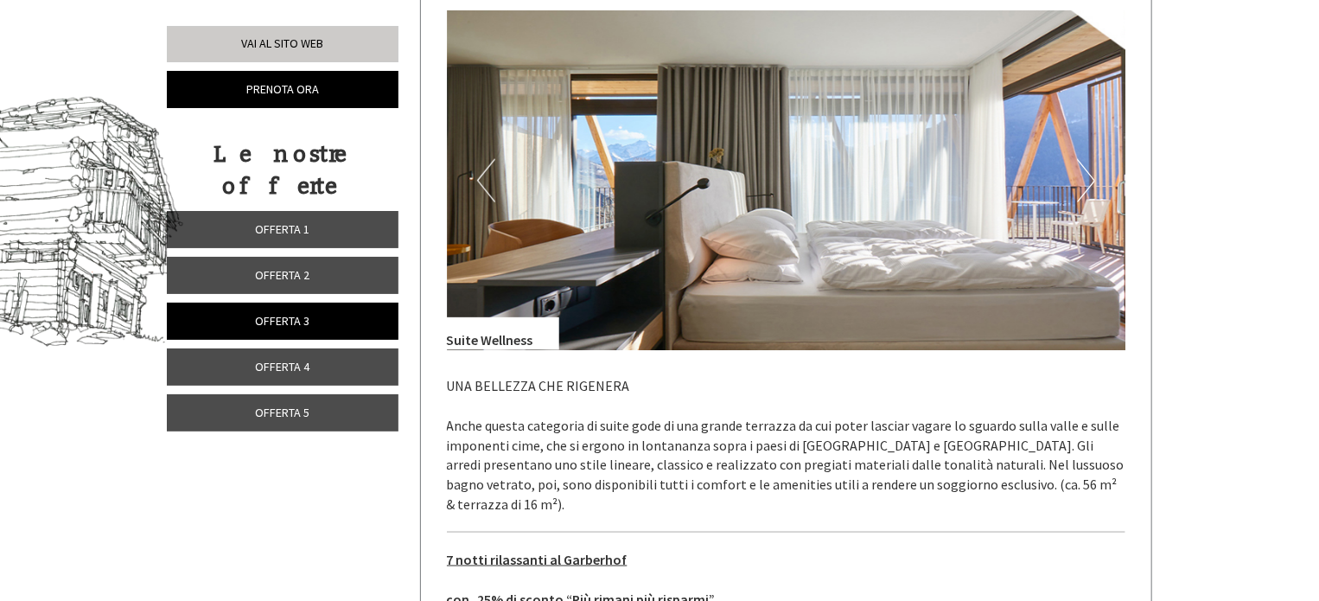
click at [288, 267] on span "Offerta 2" at bounding box center [283, 275] width 54 height 16
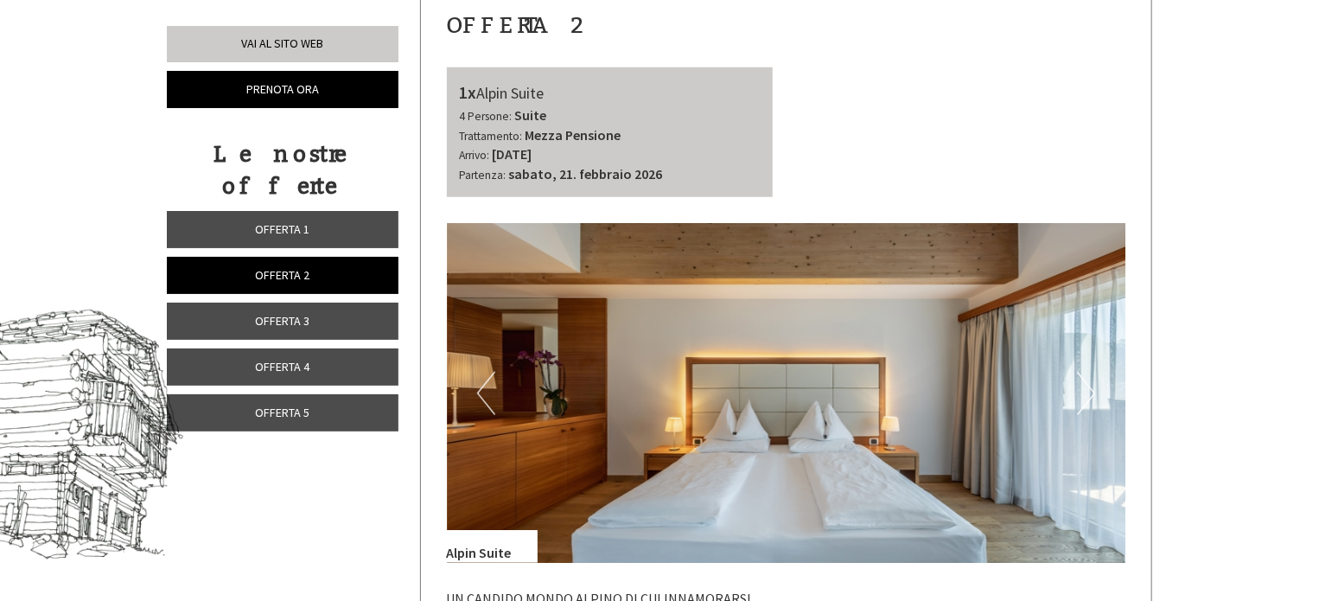
scroll to position [774, 0]
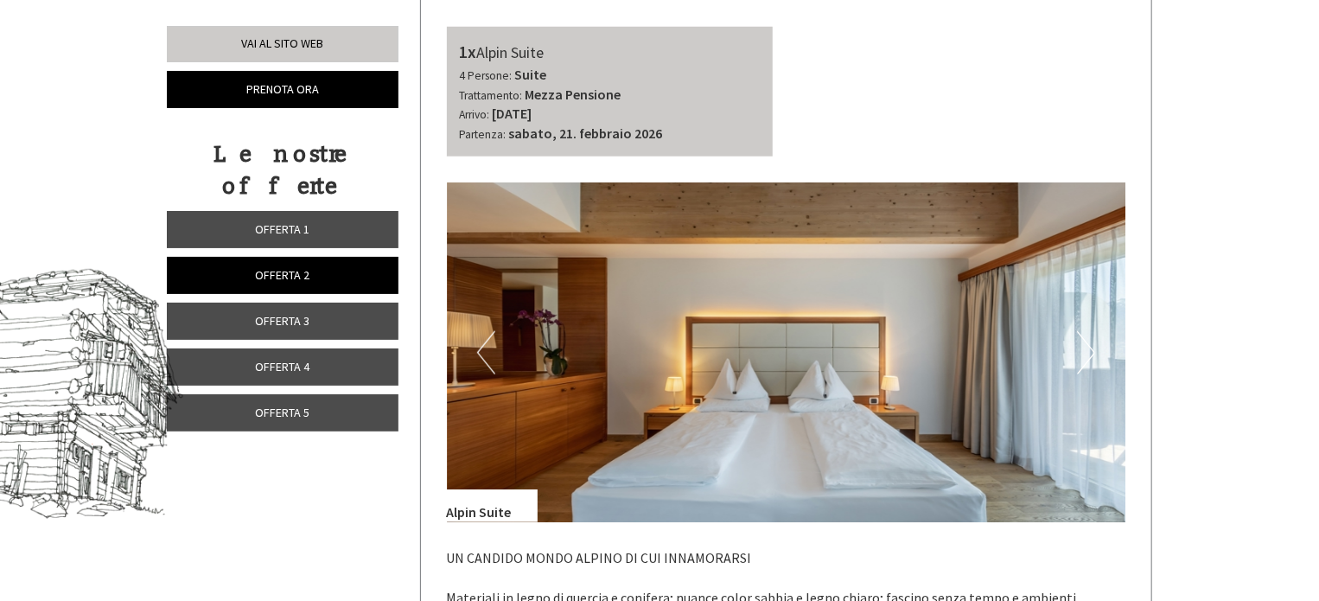
click at [1092, 354] on button "Next" at bounding box center [1086, 352] width 18 height 43
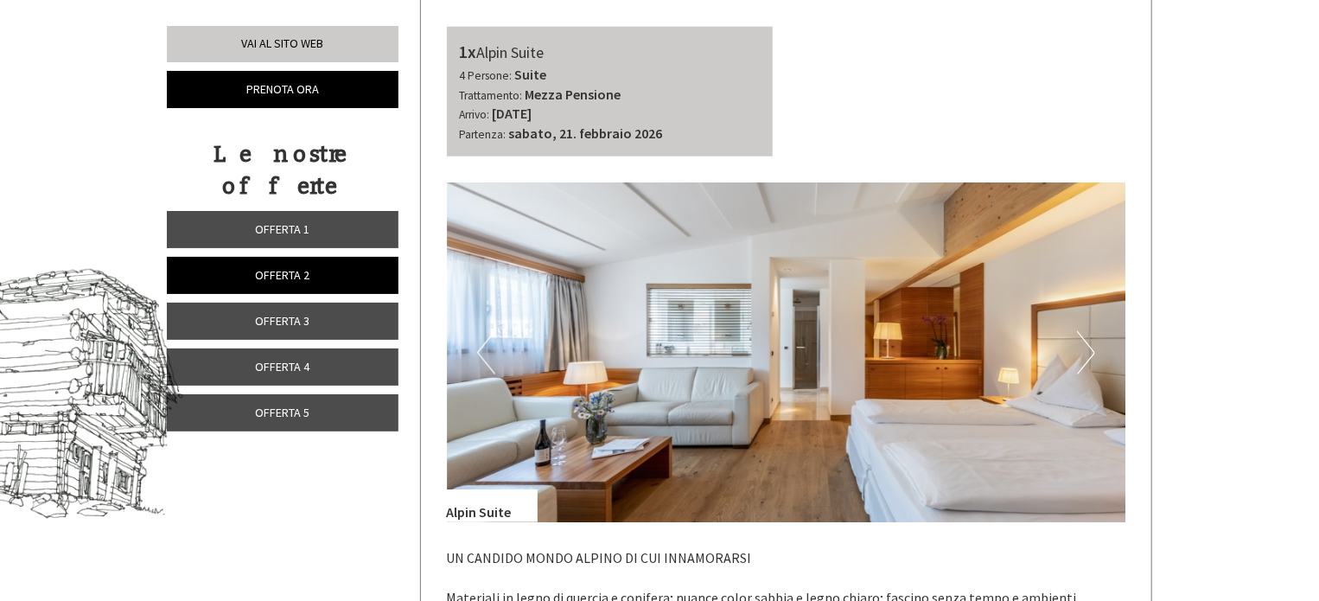
click at [1092, 354] on button "Next" at bounding box center [1086, 352] width 18 height 43
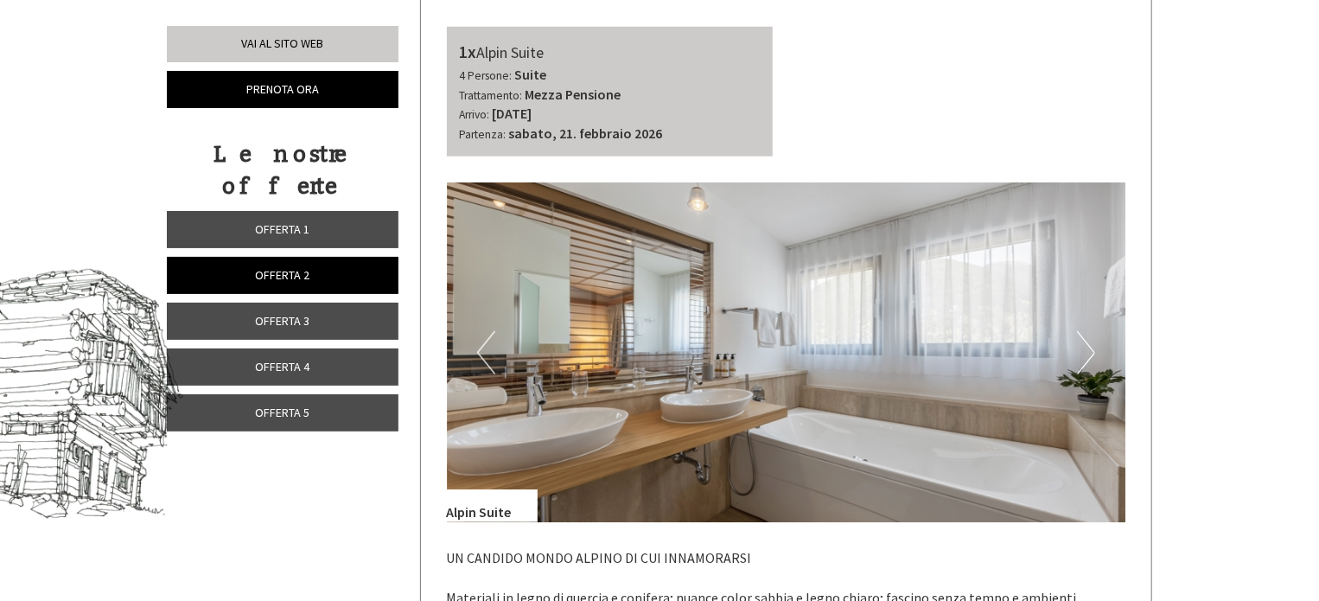
click at [1092, 354] on button "Next" at bounding box center [1086, 352] width 18 height 43
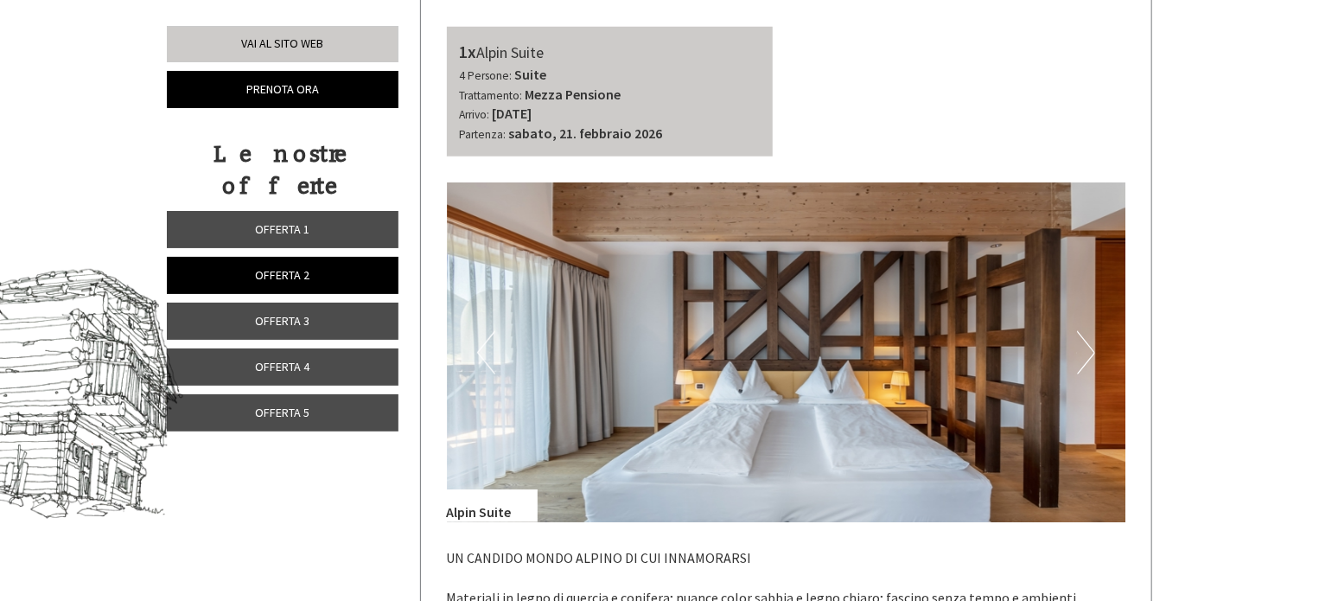
click at [1092, 354] on button "Next" at bounding box center [1086, 352] width 18 height 43
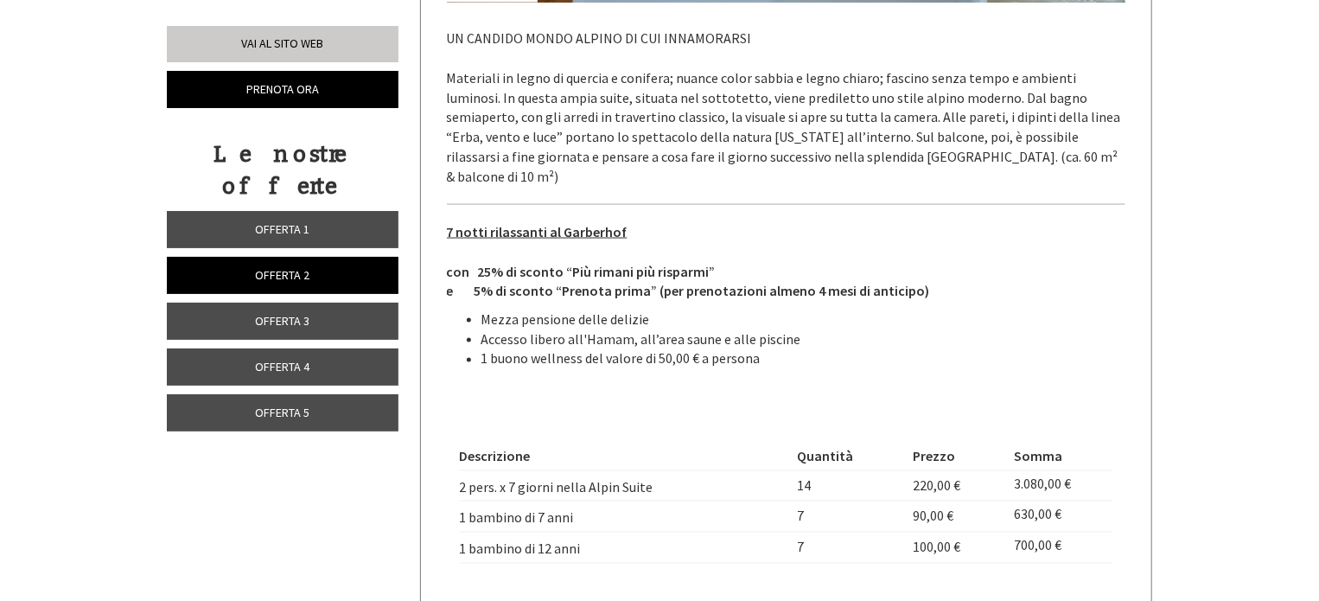
scroll to position [1292, 0]
click at [272, 221] on span "Offerta 1" at bounding box center [283, 229] width 54 height 16
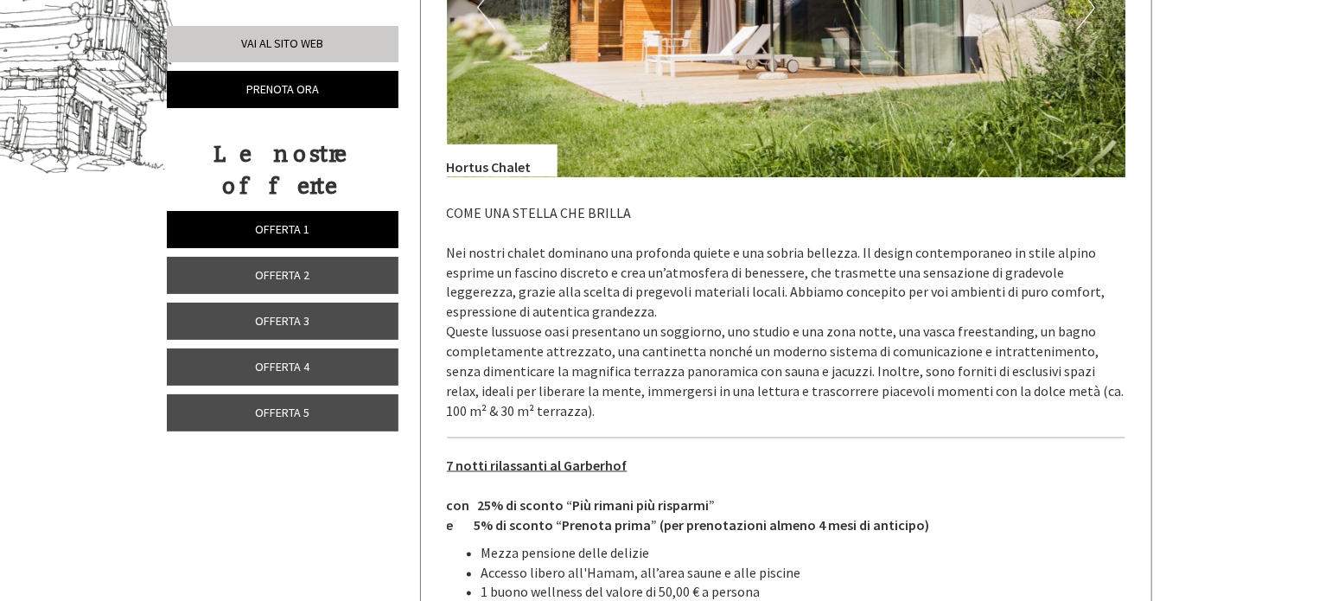
scroll to position [946, 0]
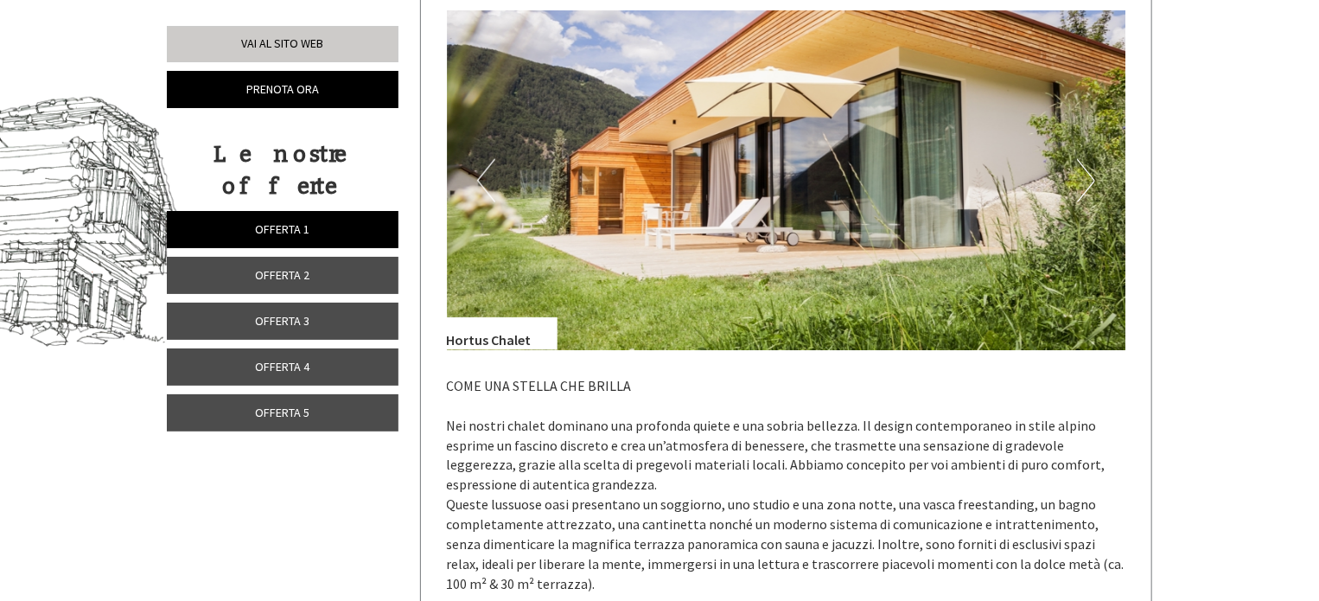
click at [1081, 175] on button "Next" at bounding box center [1086, 180] width 18 height 43
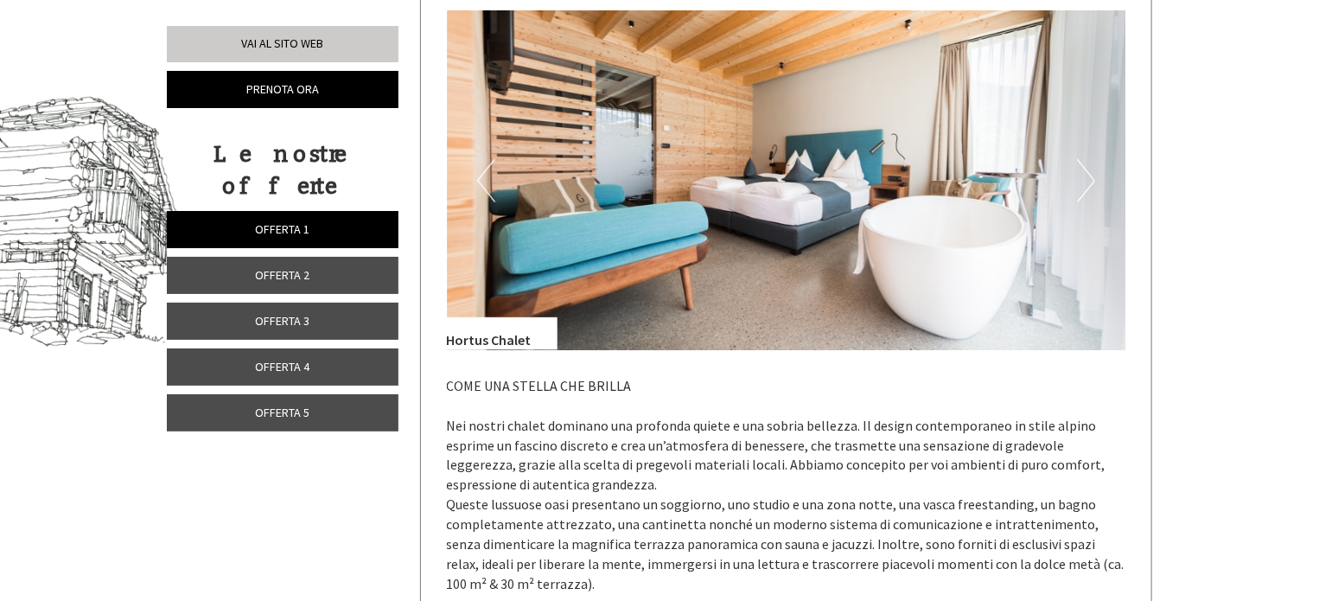
click at [1083, 175] on button "Next" at bounding box center [1086, 180] width 18 height 43
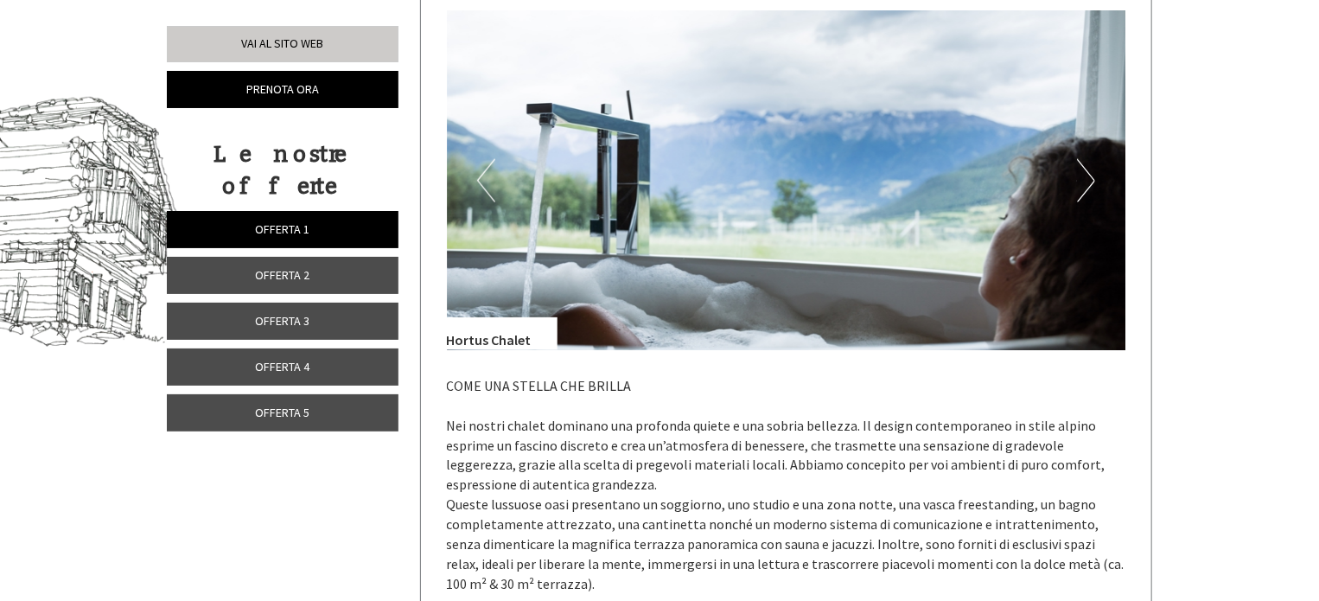
click at [1083, 175] on button "Next" at bounding box center [1086, 180] width 18 height 43
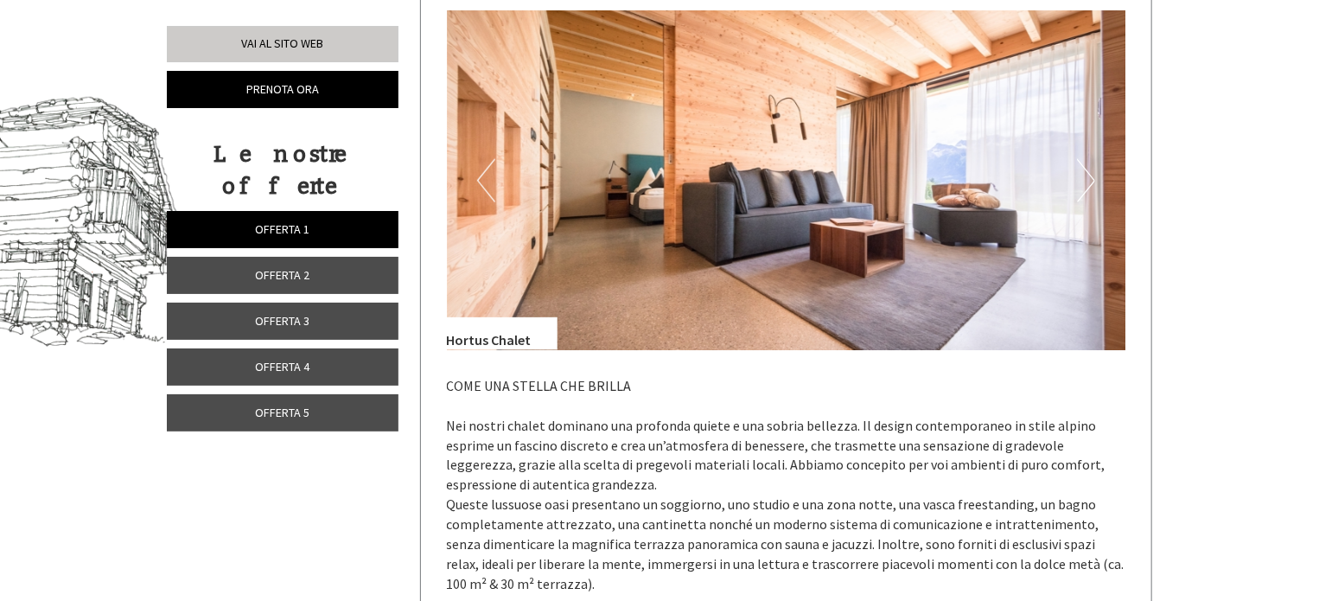
click at [1083, 175] on button "Next" at bounding box center [1086, 180] width 18 height 43
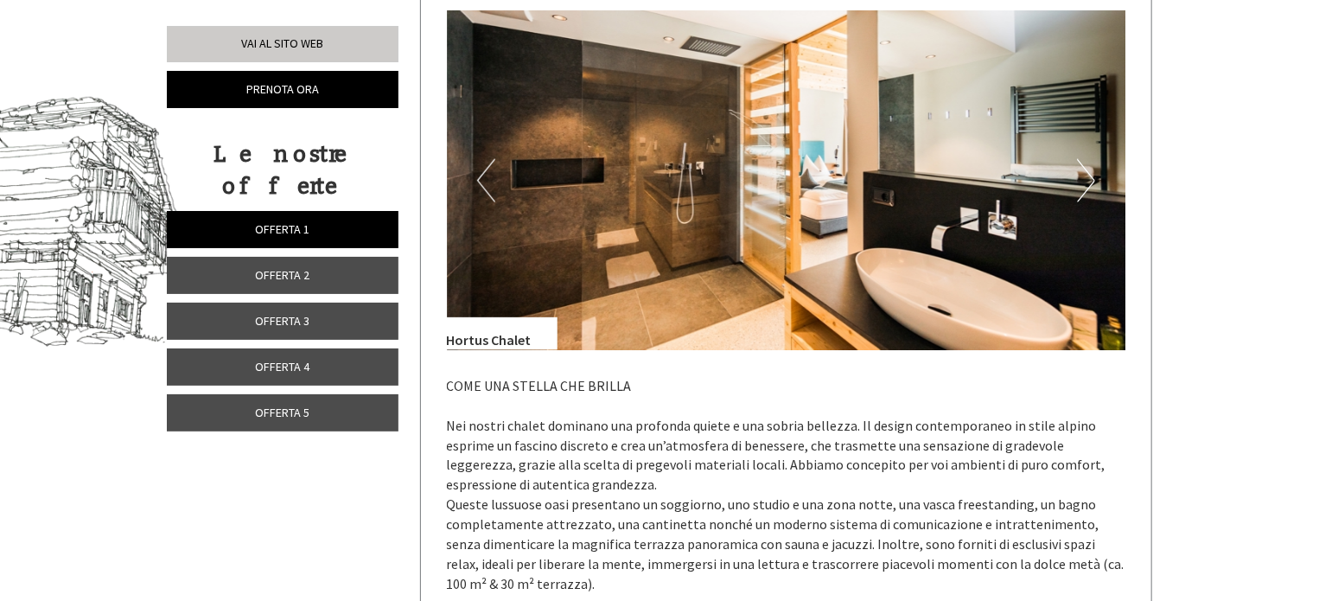
click at [1083, 175] on button "Next" at bounding box center [1086, 180] width 18 height 43
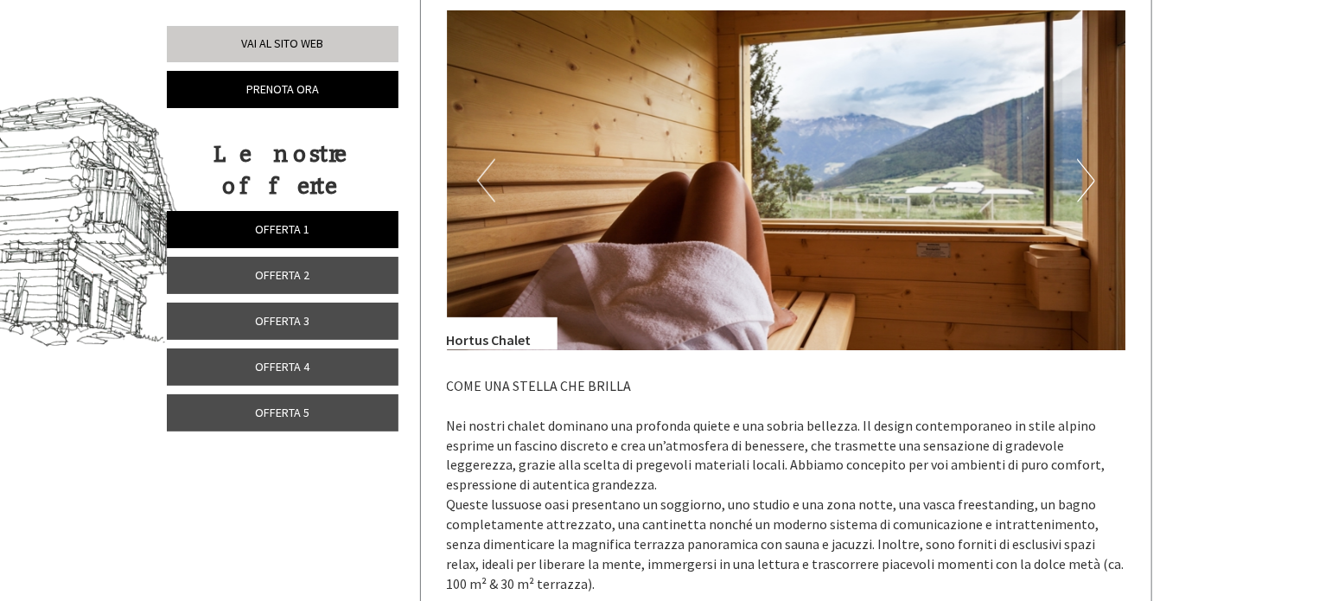
click at [1083, 175] on button "Next" at bounding box center [1086, 180] width 18 height 43
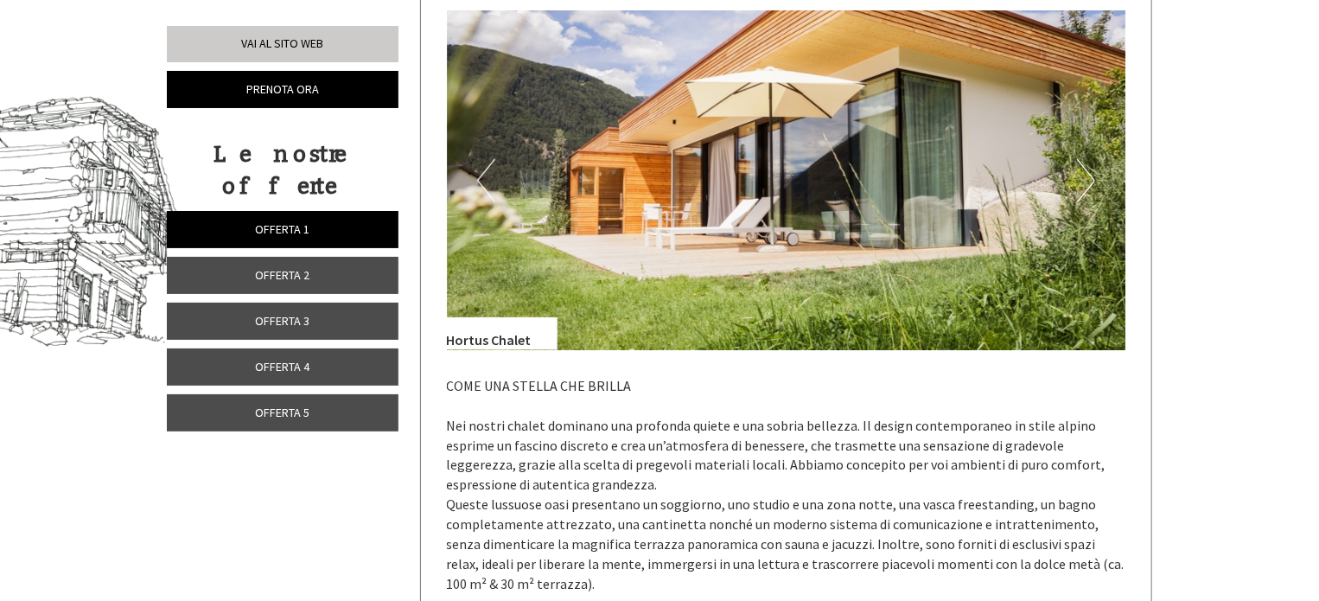
click at [1083, 175] on button "Next" at bounding box center [1086, 180] width 18 height 43
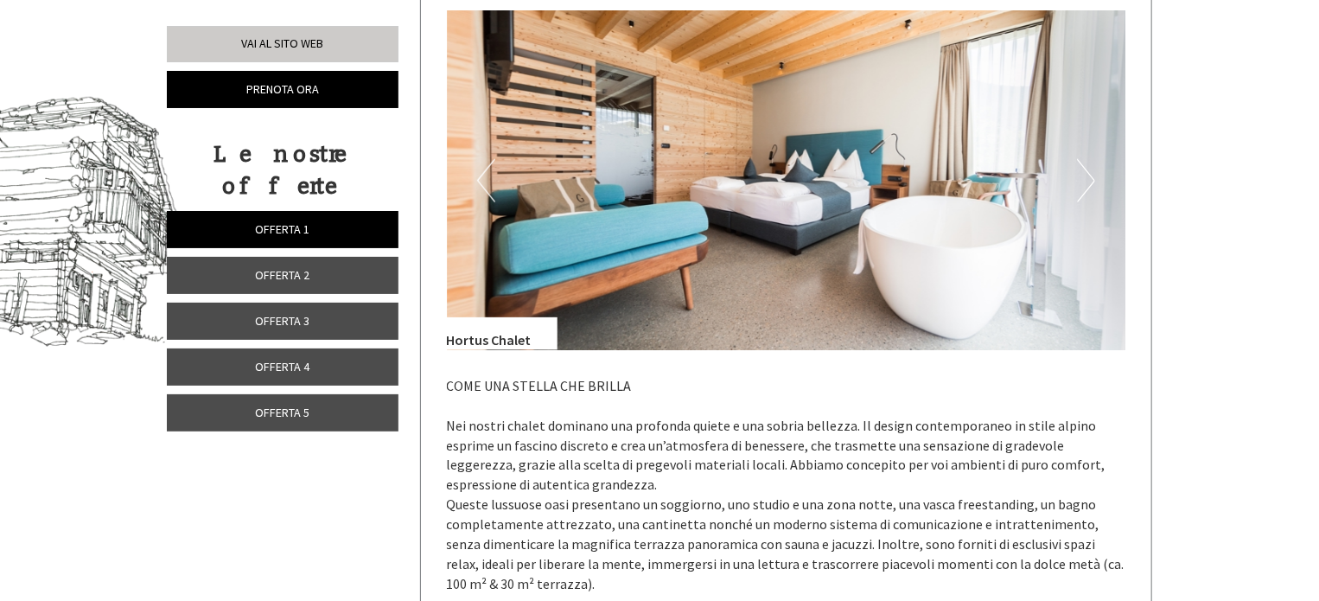
click at [1082, 175] on button "Next" at bounding box center [1086, 180] width 18 height 43
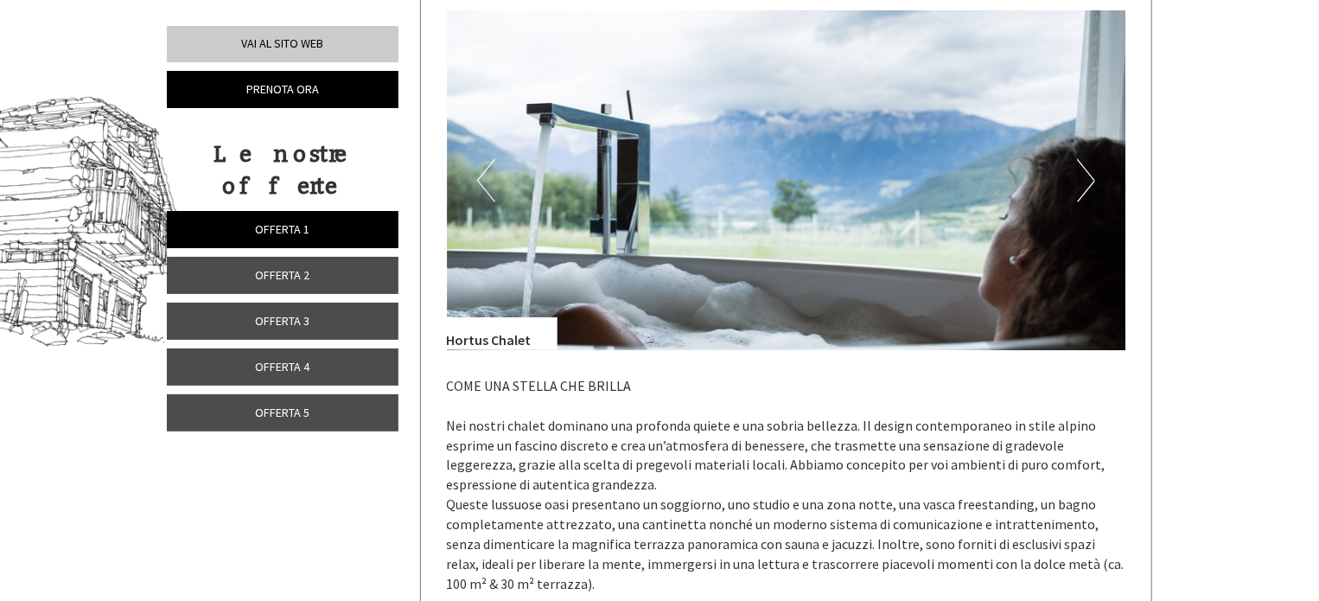
click at [1082, 175] on button "Next" at bounding box center [1086, 180] width 18 height 43
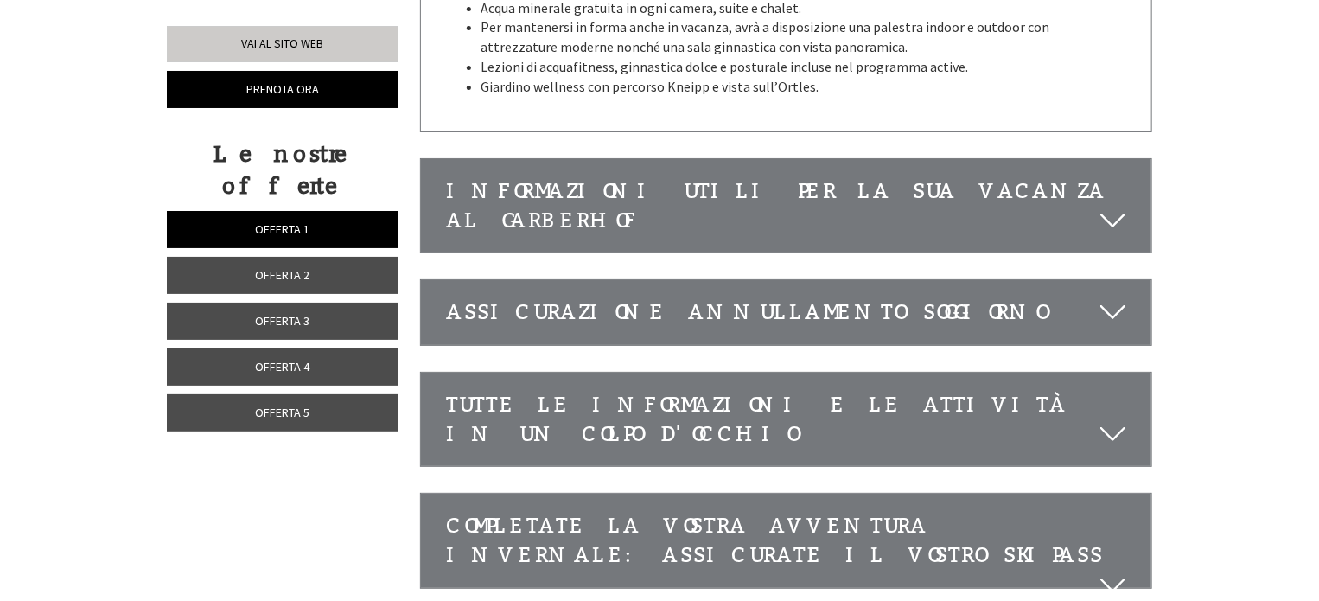
scroll to position [3194, 0]
